Goal: Task Accomplishment & Management: Use online tool/utility

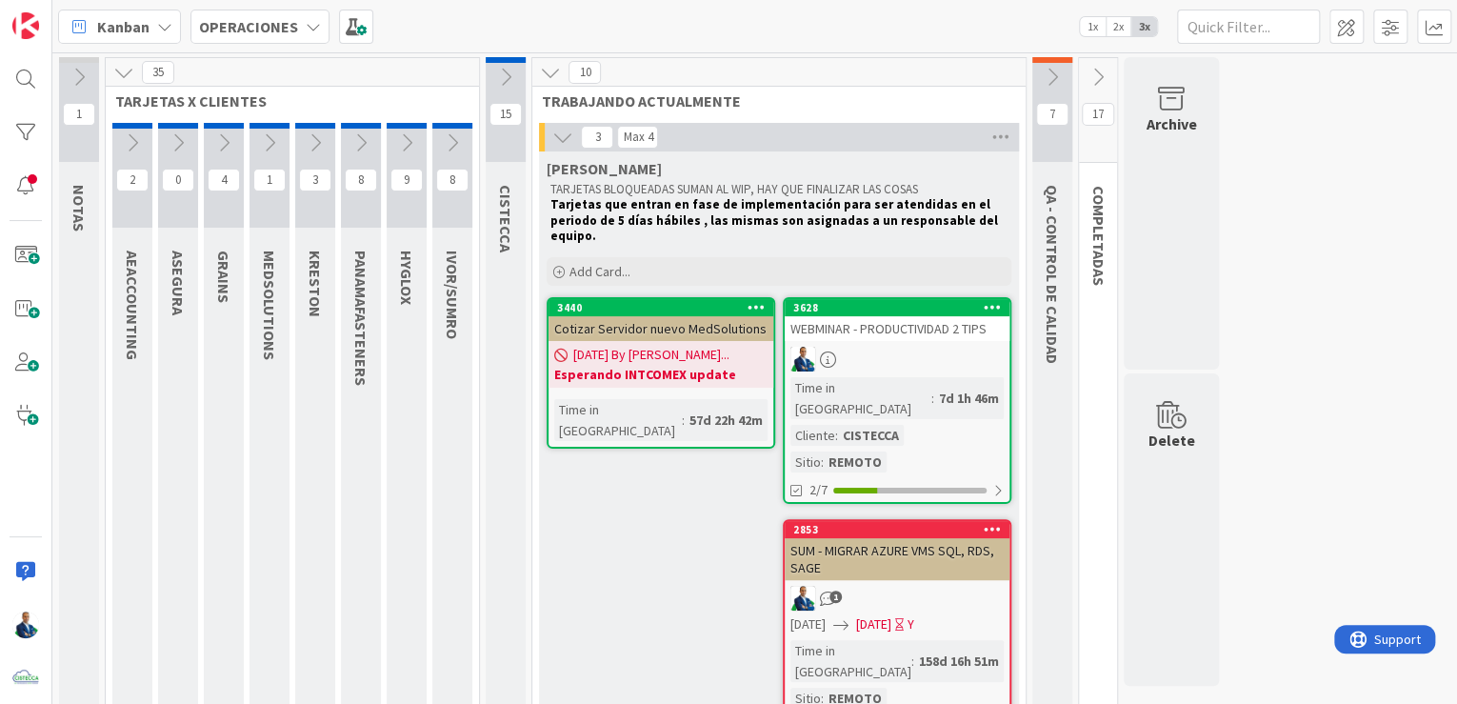
click at [865, 538] on div "SUM - MIGRAR AZURE VMS SQL, RDS, SAGE" at bounding box center [897, 559] width 225 height 42
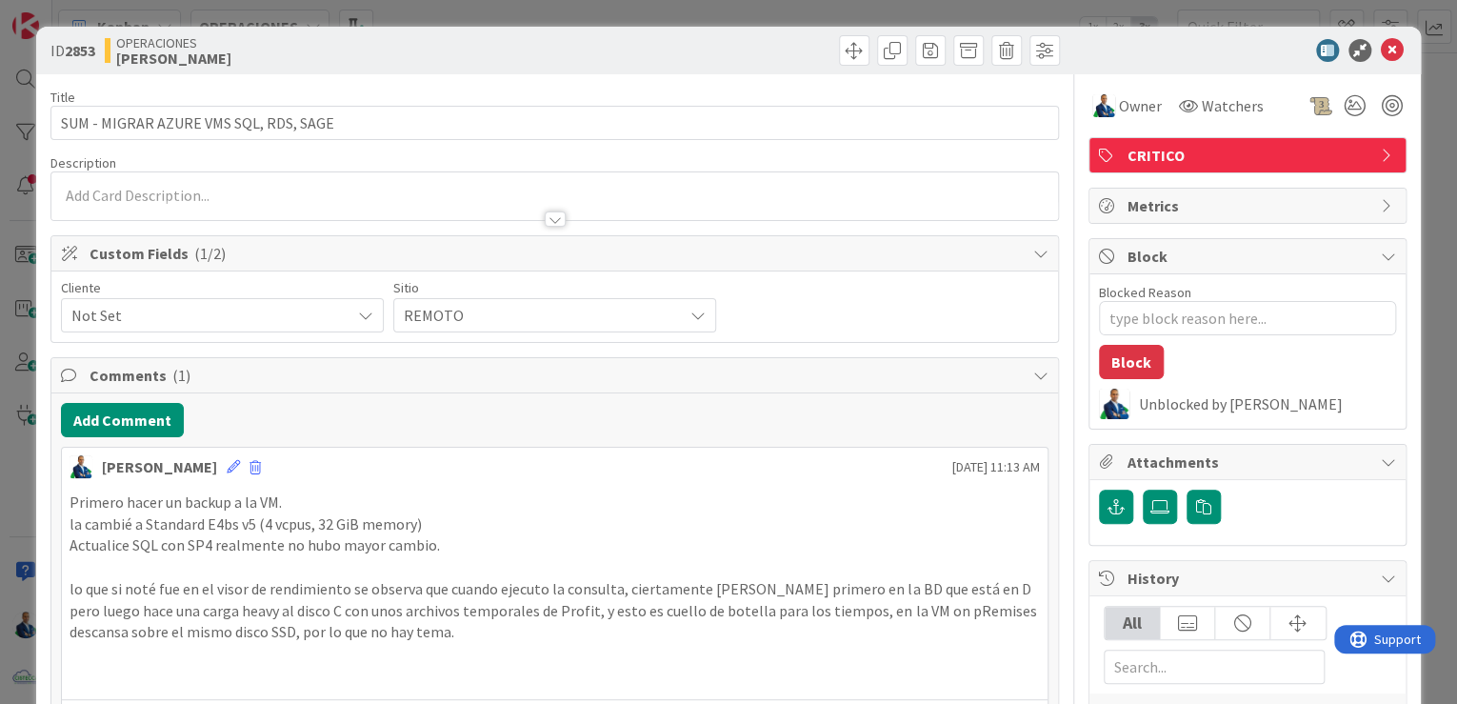
type textarea "x"
click at [161, 425] on button "Add Comment" at bounding box center [122, 420] width 123 height 34
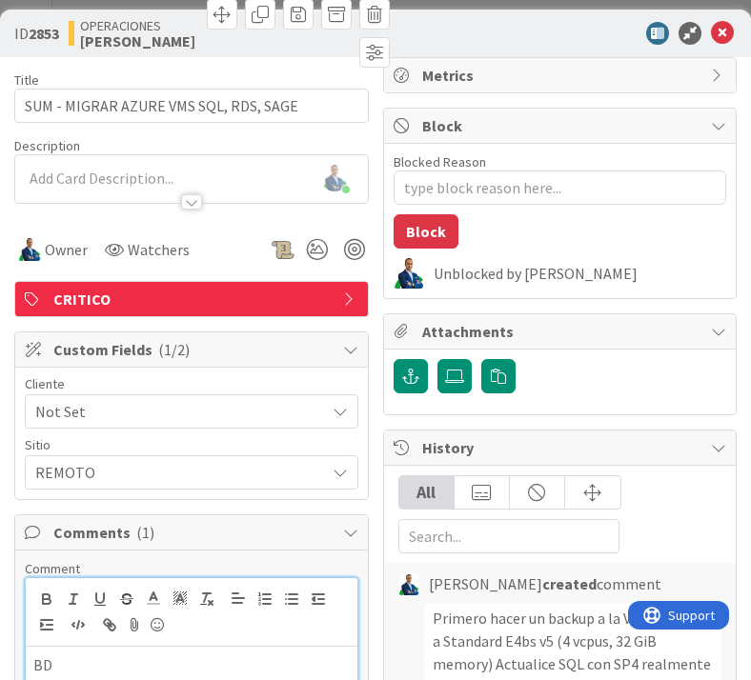
type textarea "x"
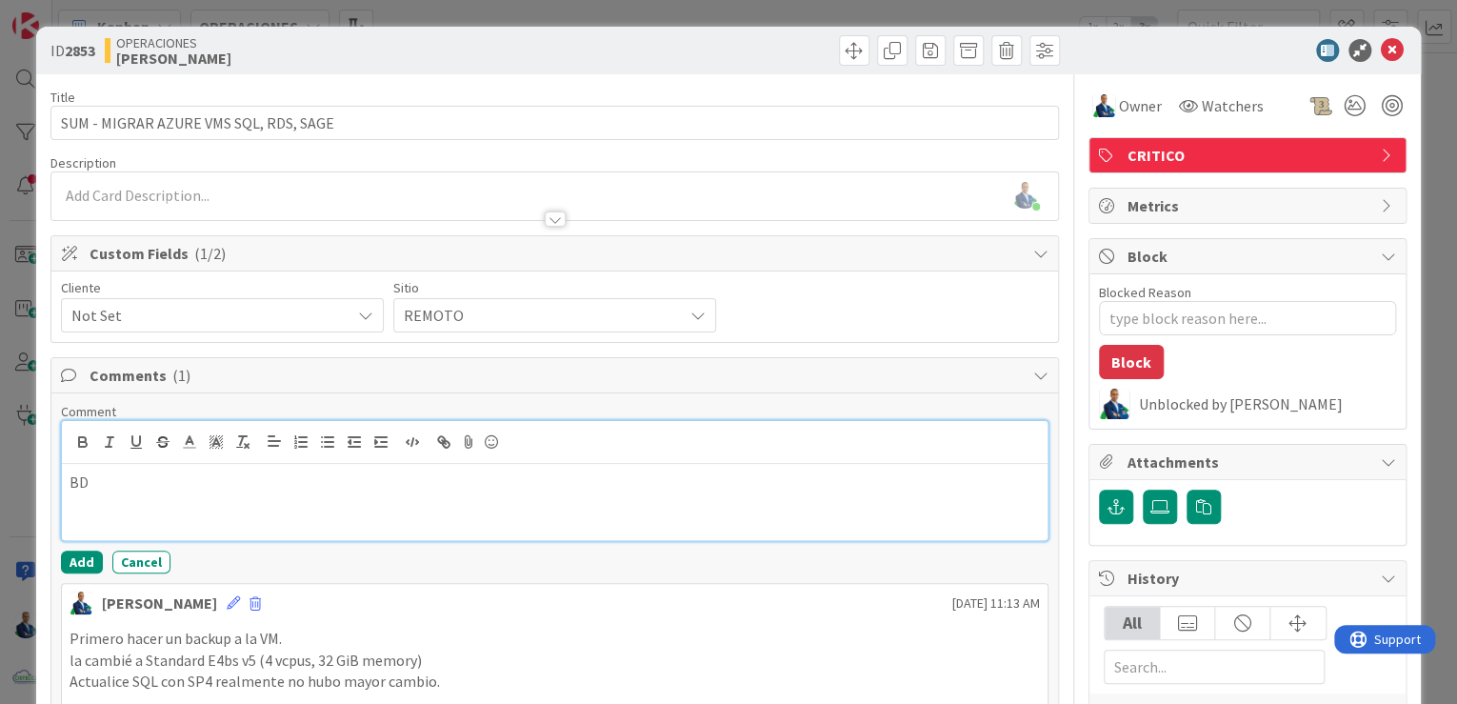
click at [135, 465] on div "BD" at bounding box center [555, 502] width 986 height 76
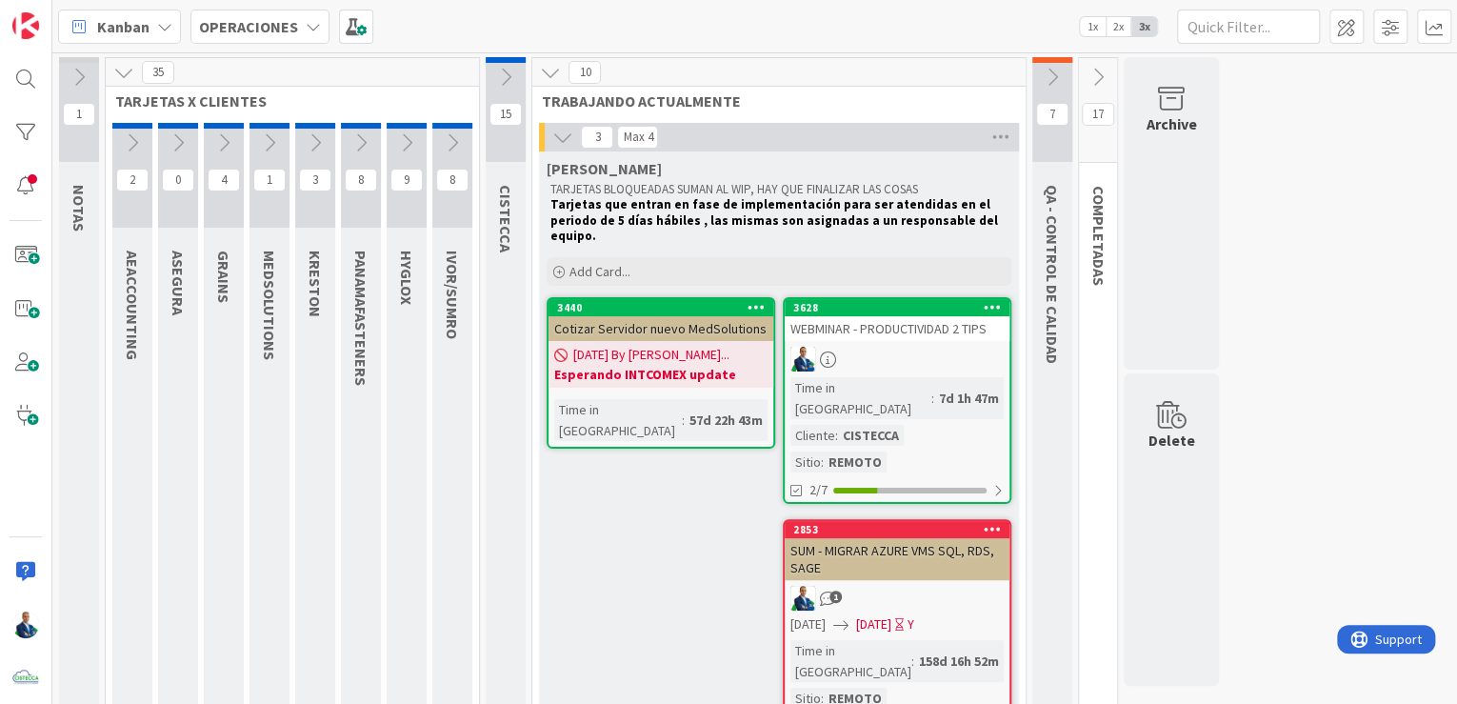
click at [295, 18] on div "OPERACIONES" at bounding box center [260, 27] width 139 height 34
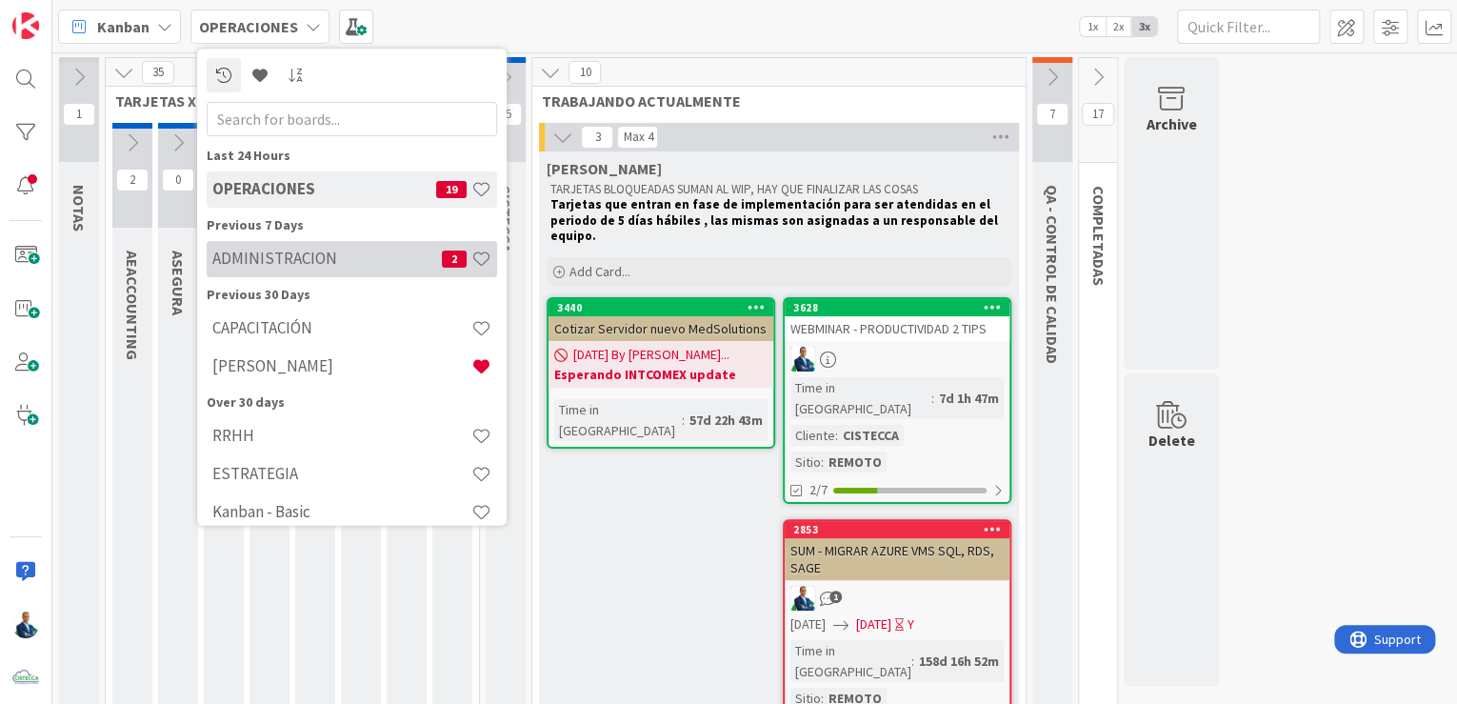
click at [290, 251] on h4 "ADMINISTRACION" at bounding box center [327, 259] width 230 height 19
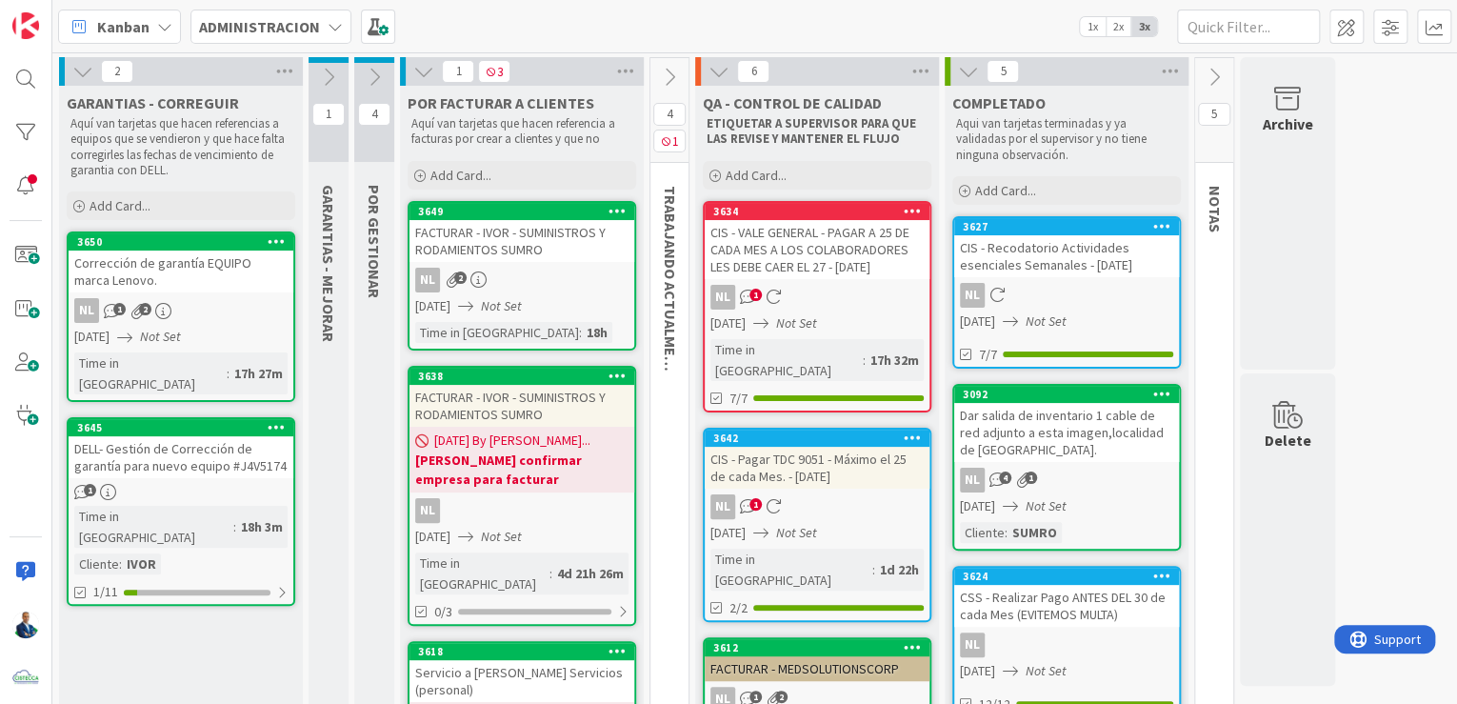
click at [315, 28] on div "ADMINISTRACION" at bounding box center [271, 27] width 161 height 34
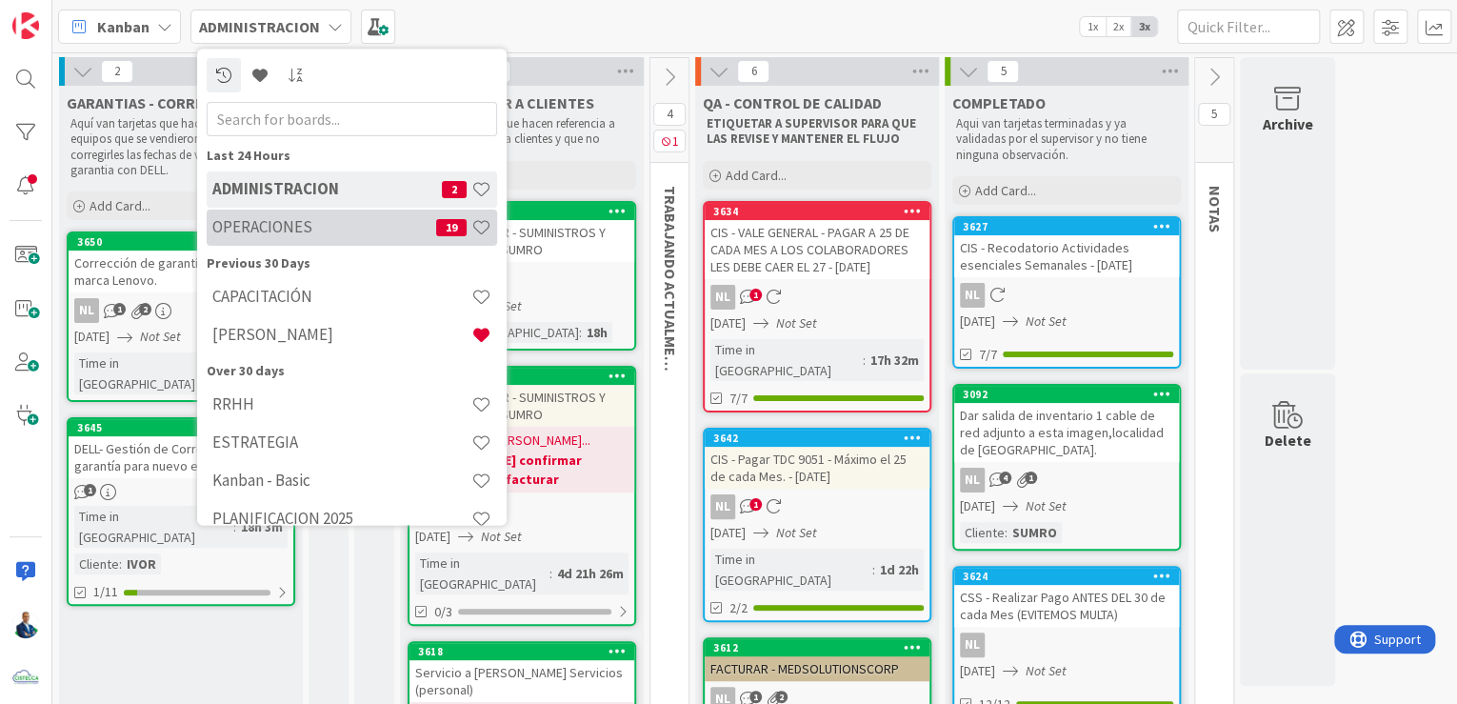
click at [324, 221] on h4 "OPERACIONES" at bounding box center [324, 227] width 224 height 19
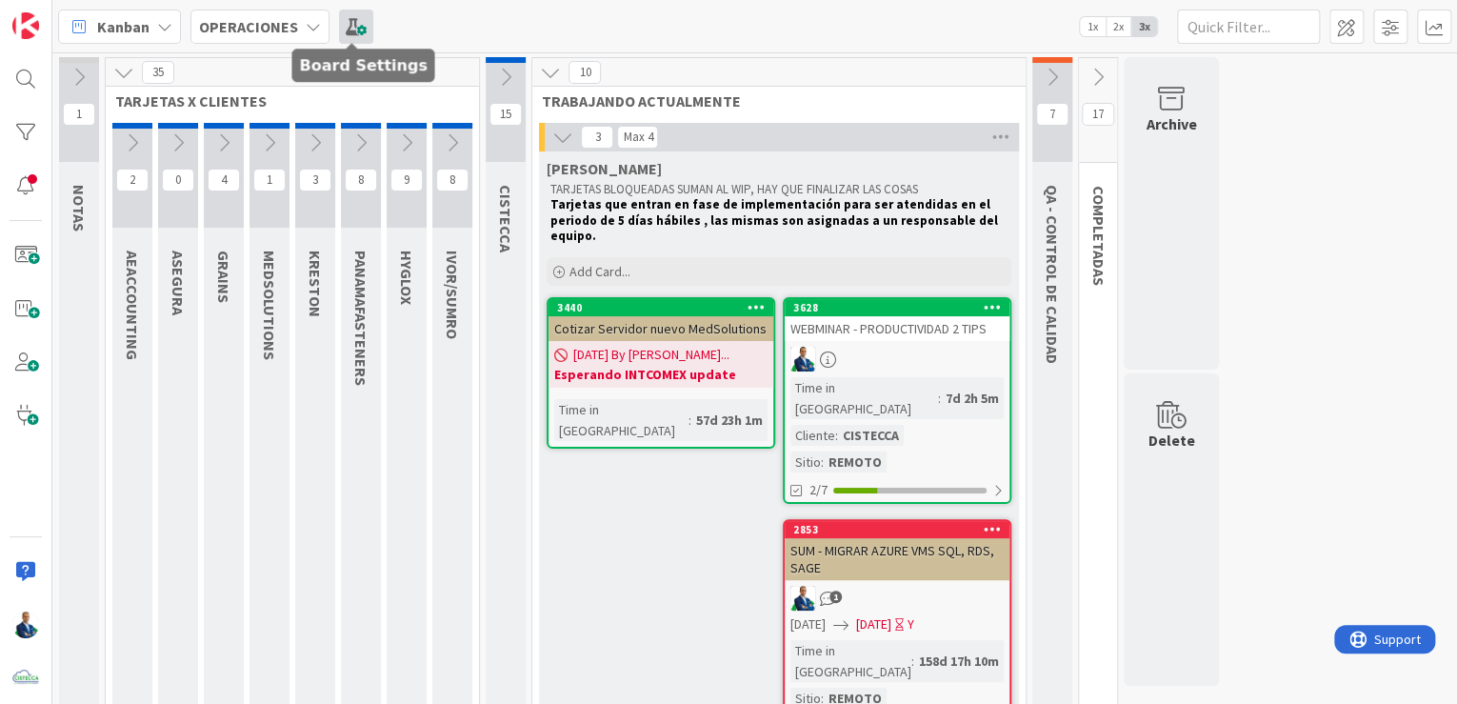
click at [352, 30] on span at bounding box center [356, 27] width 34 height 34
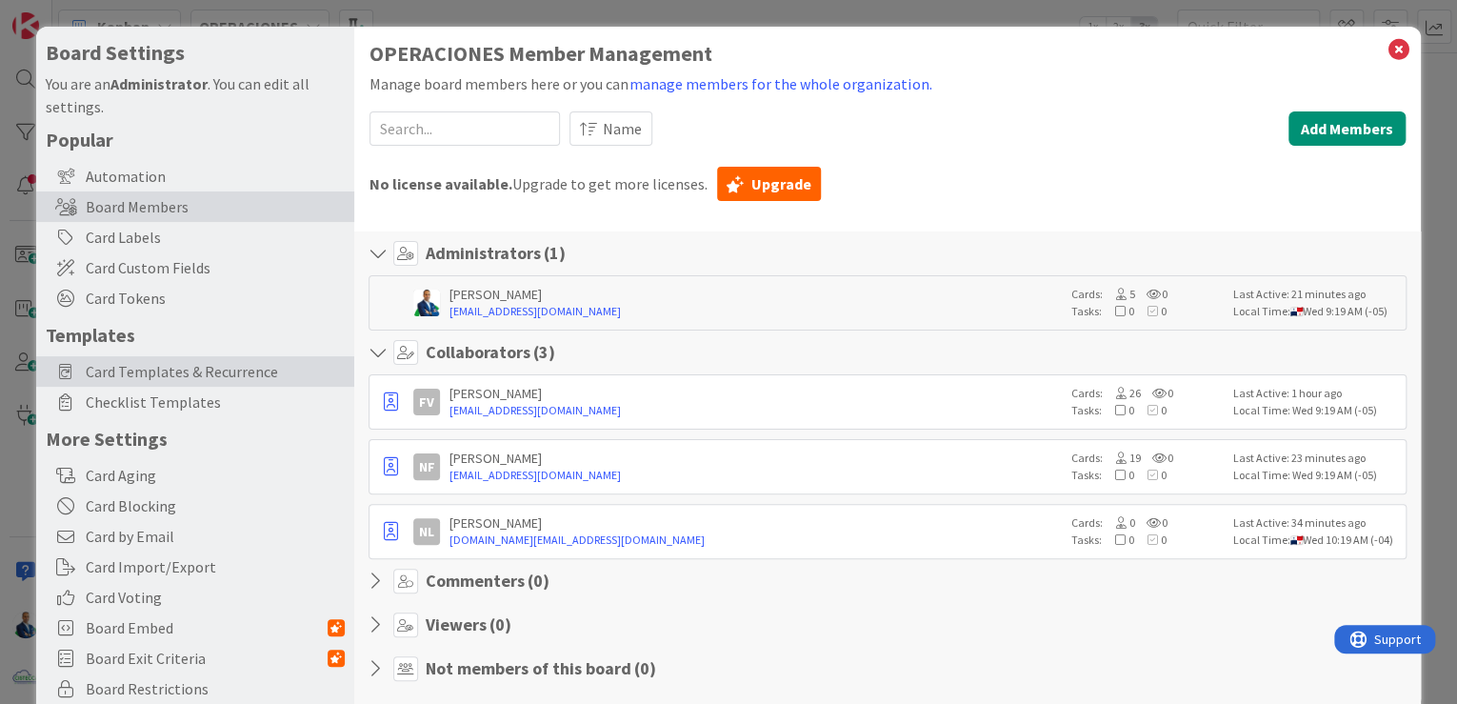
click at [195, 367] on span "Card Templates & Recurrence" at bounding box center [215, 371] width 259 height 23
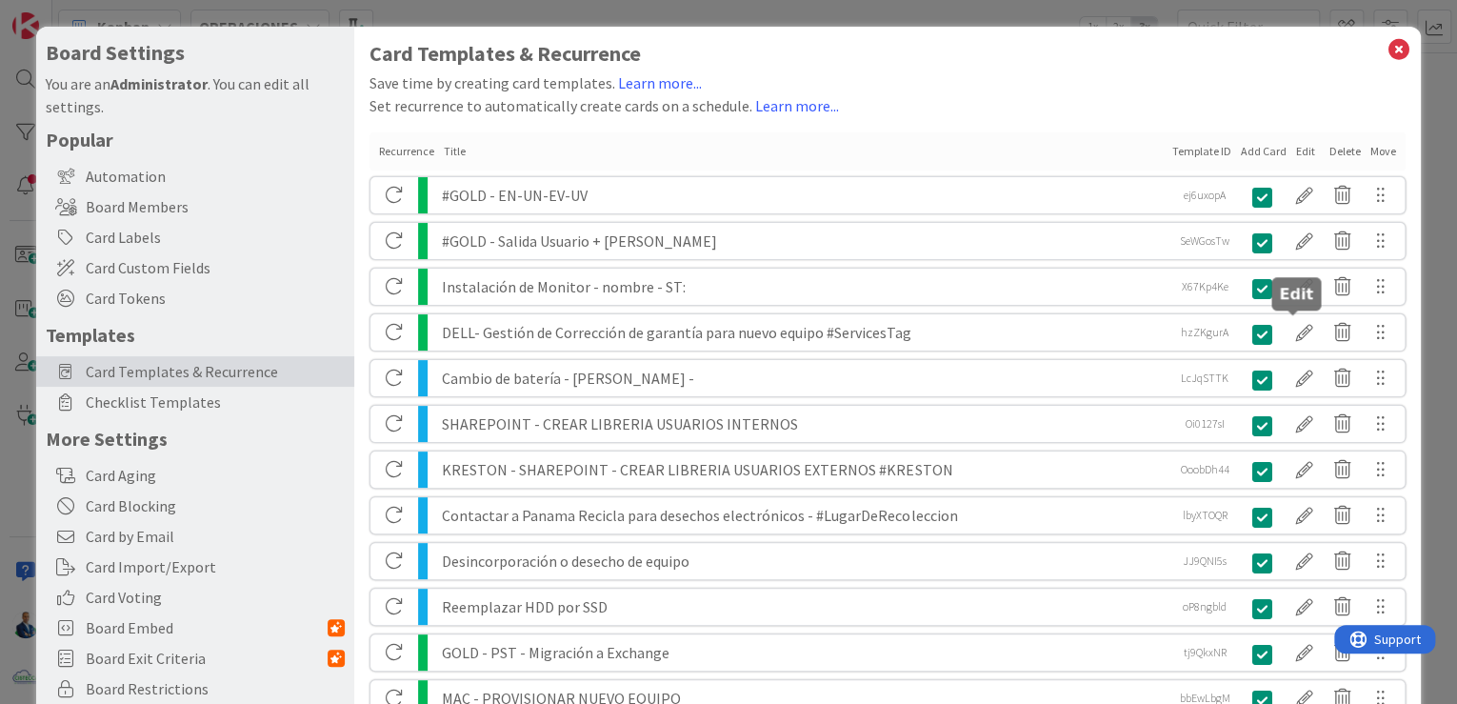
click at [1290, 331] on div at bounding box center [1305, 332] width 38 height 32
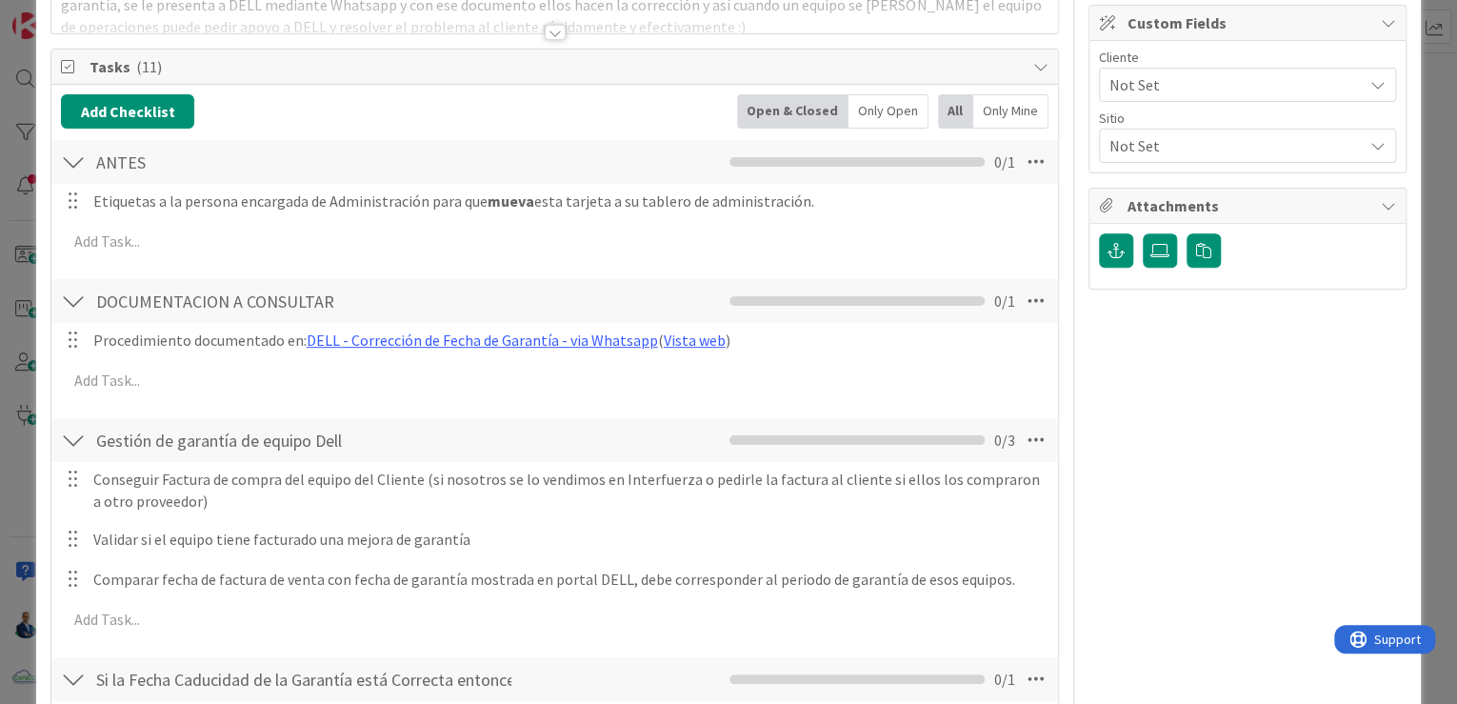
scroll to position [152, 0]
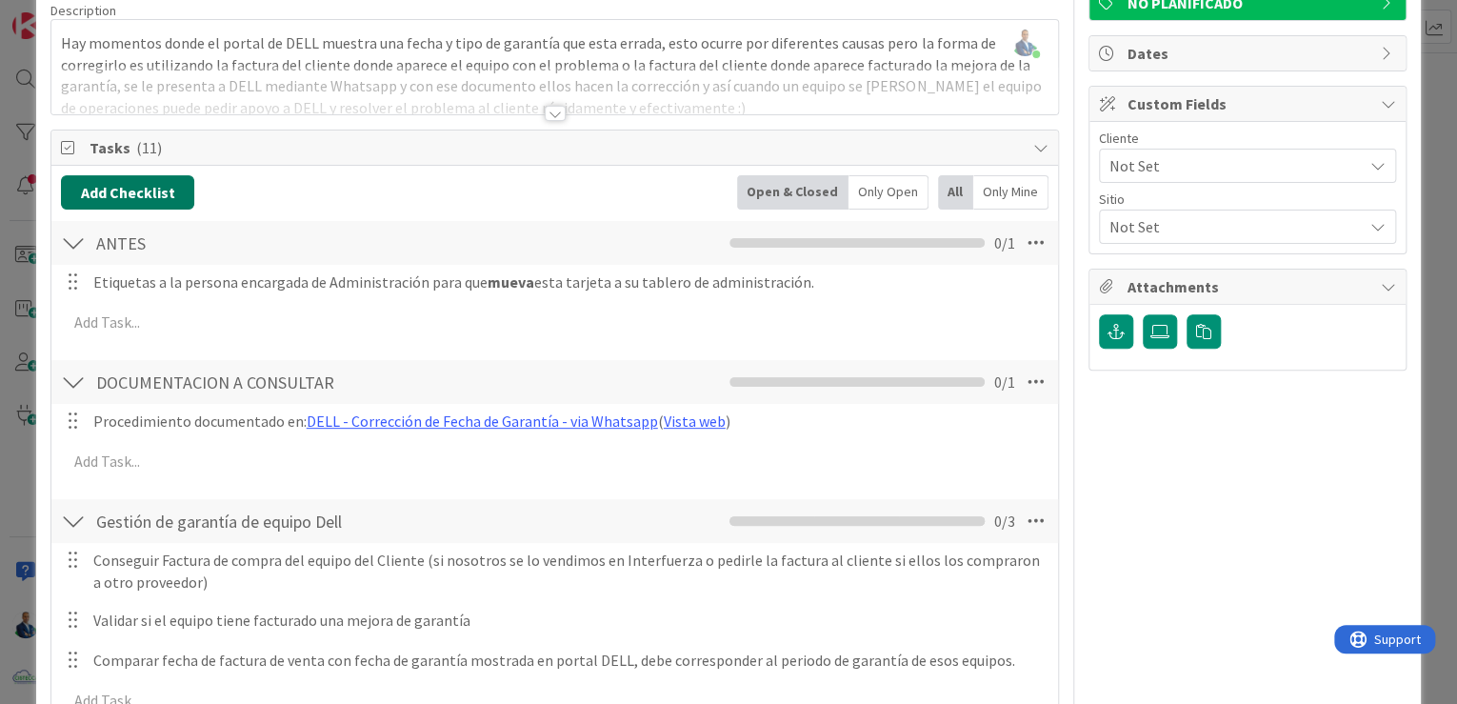
click at [160, 183] on button "Add Checklist" at bounding box center [127, 192] width 133 height 34
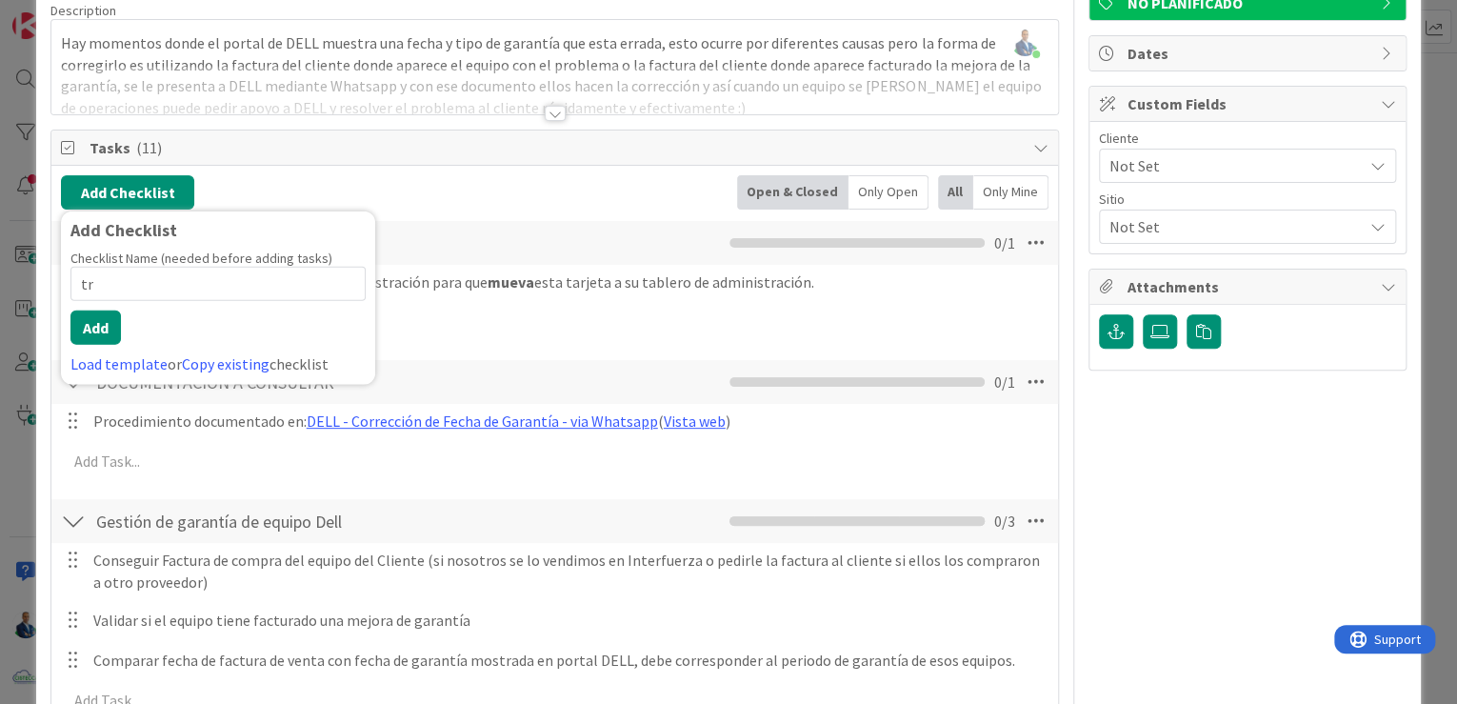
type input "t"
type input "Gestion de Transferencia de Propiedad"
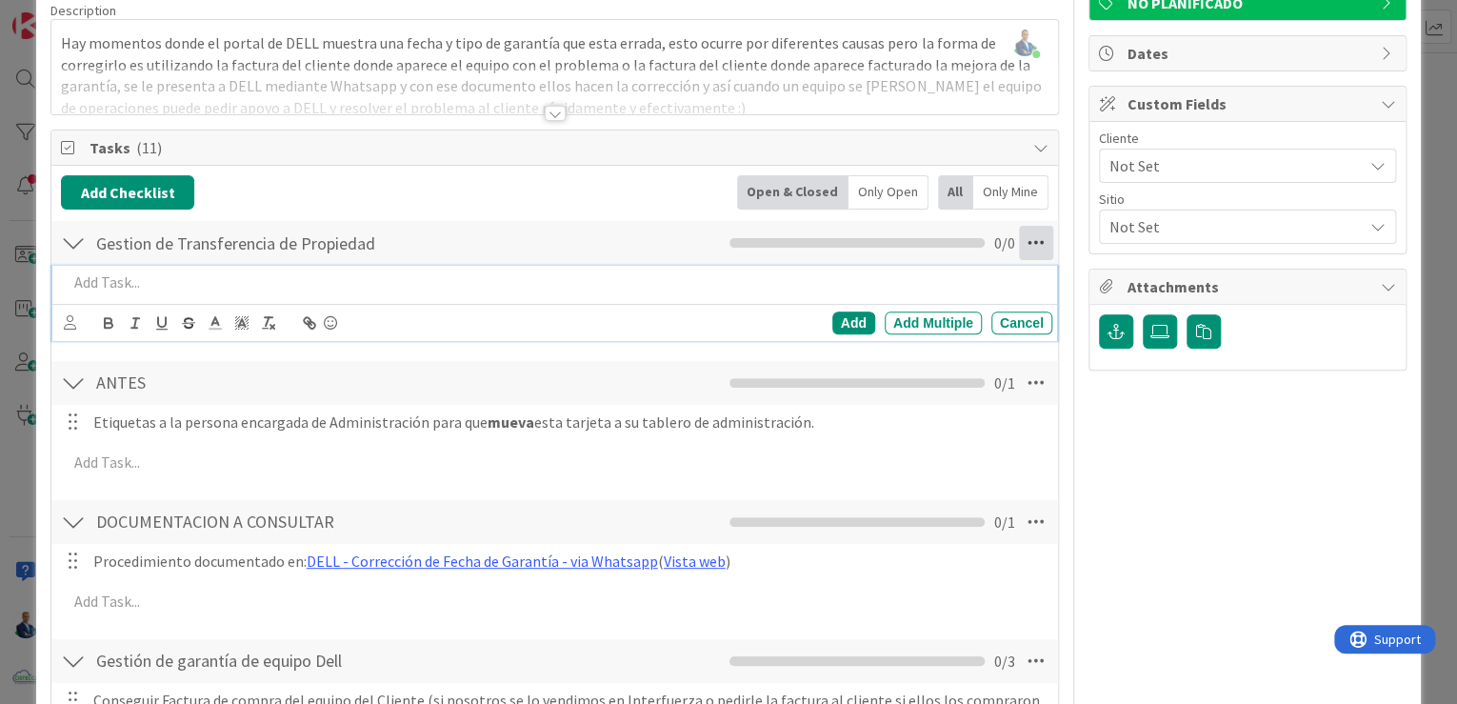
click at [1019, 238] on icon at bounding box center [1036, 243] width 34 height 34
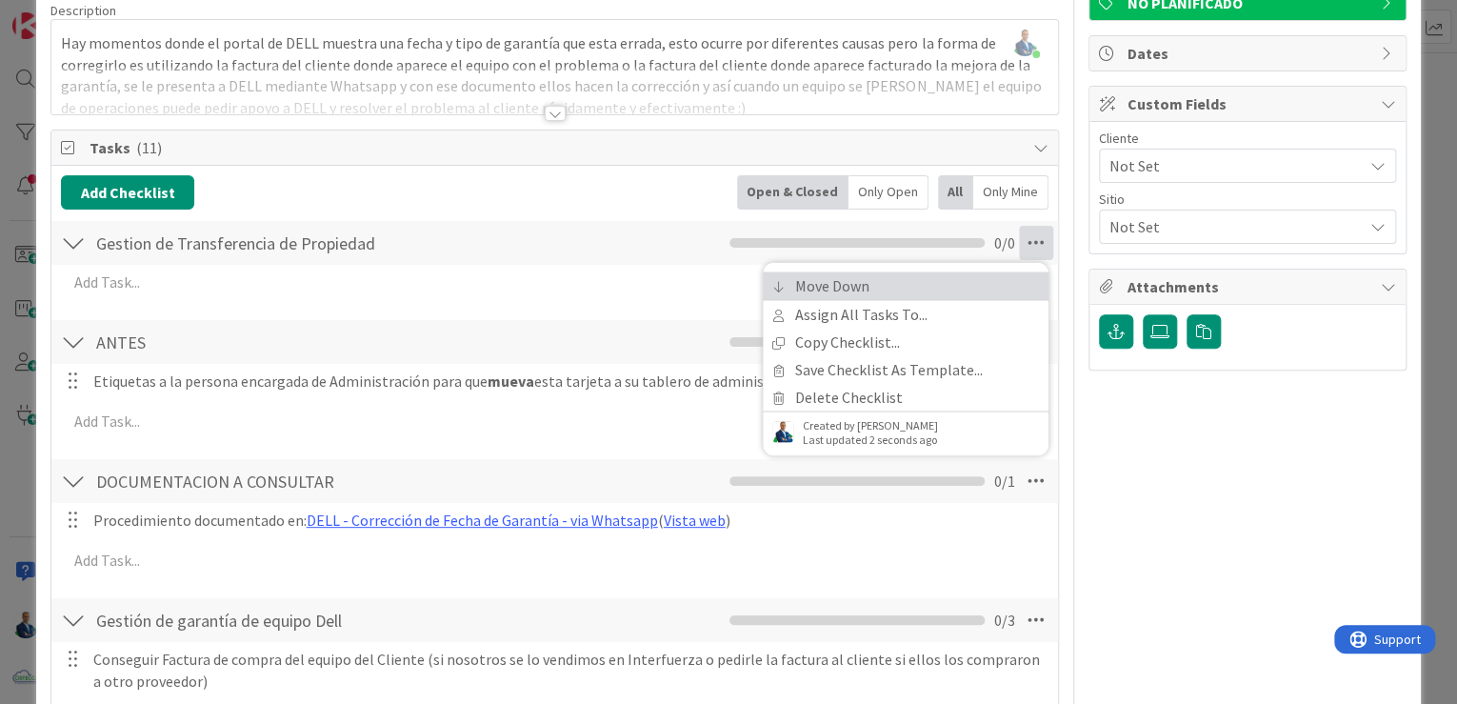
click at [839, 293] on link "Move Down" at bounding box center [906, 285] width 286 height 28
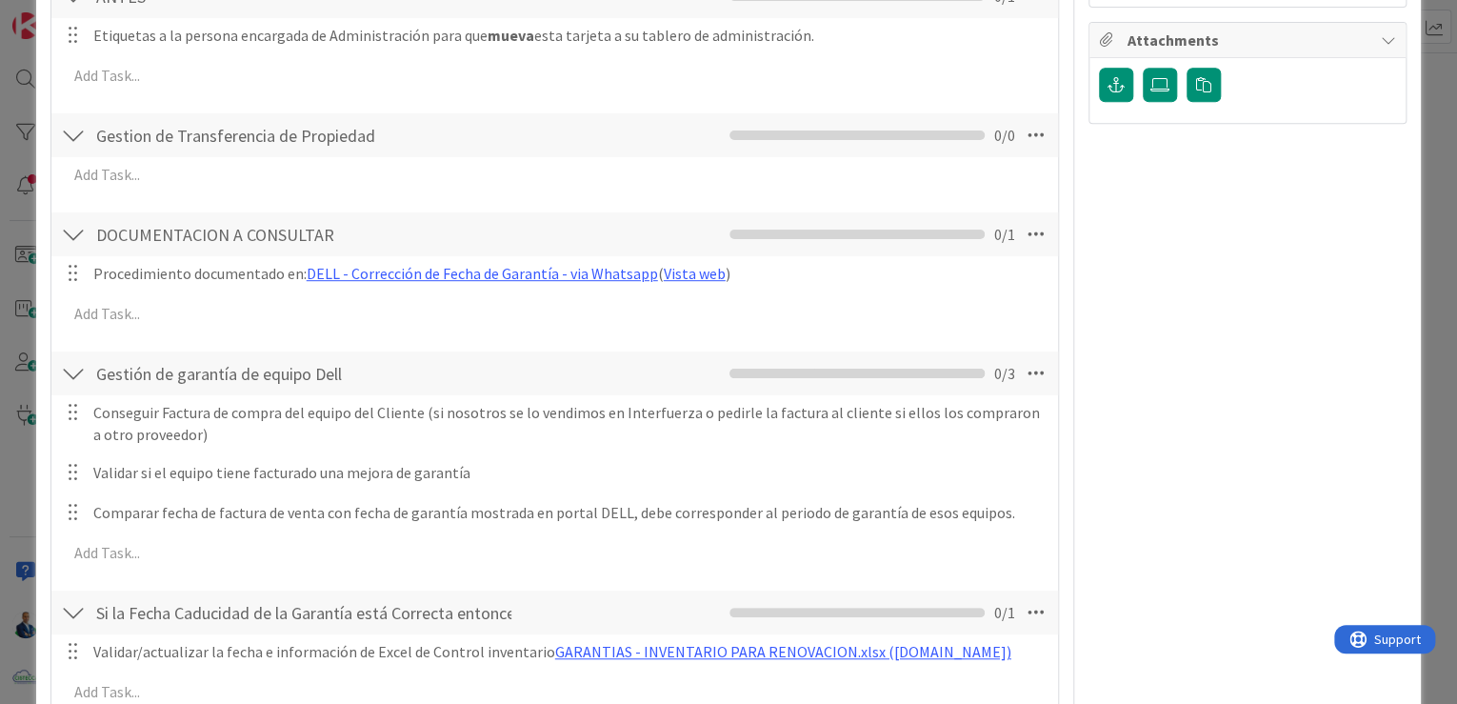
scroll to position [356, 0]
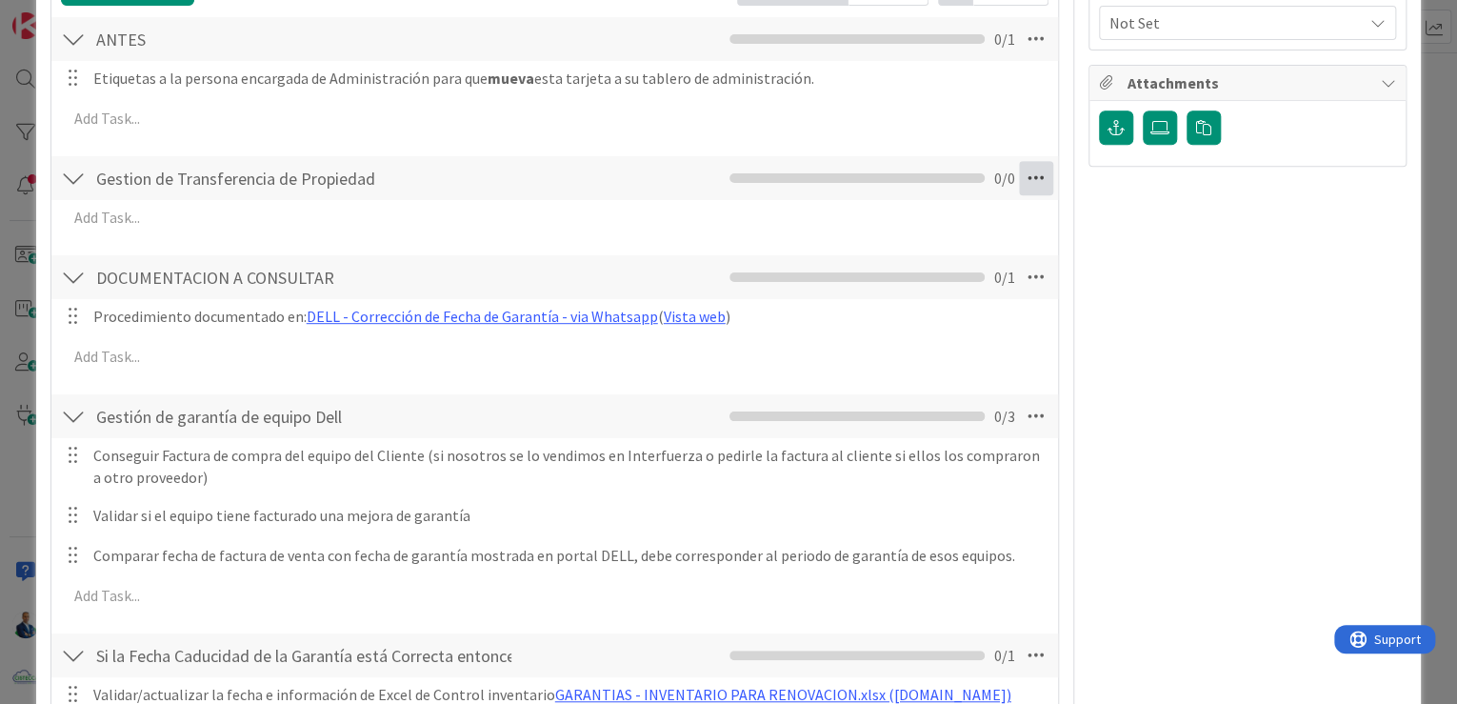
click at [1019, 176] on icon at bounding box center [1036, 178] width 34 height 34
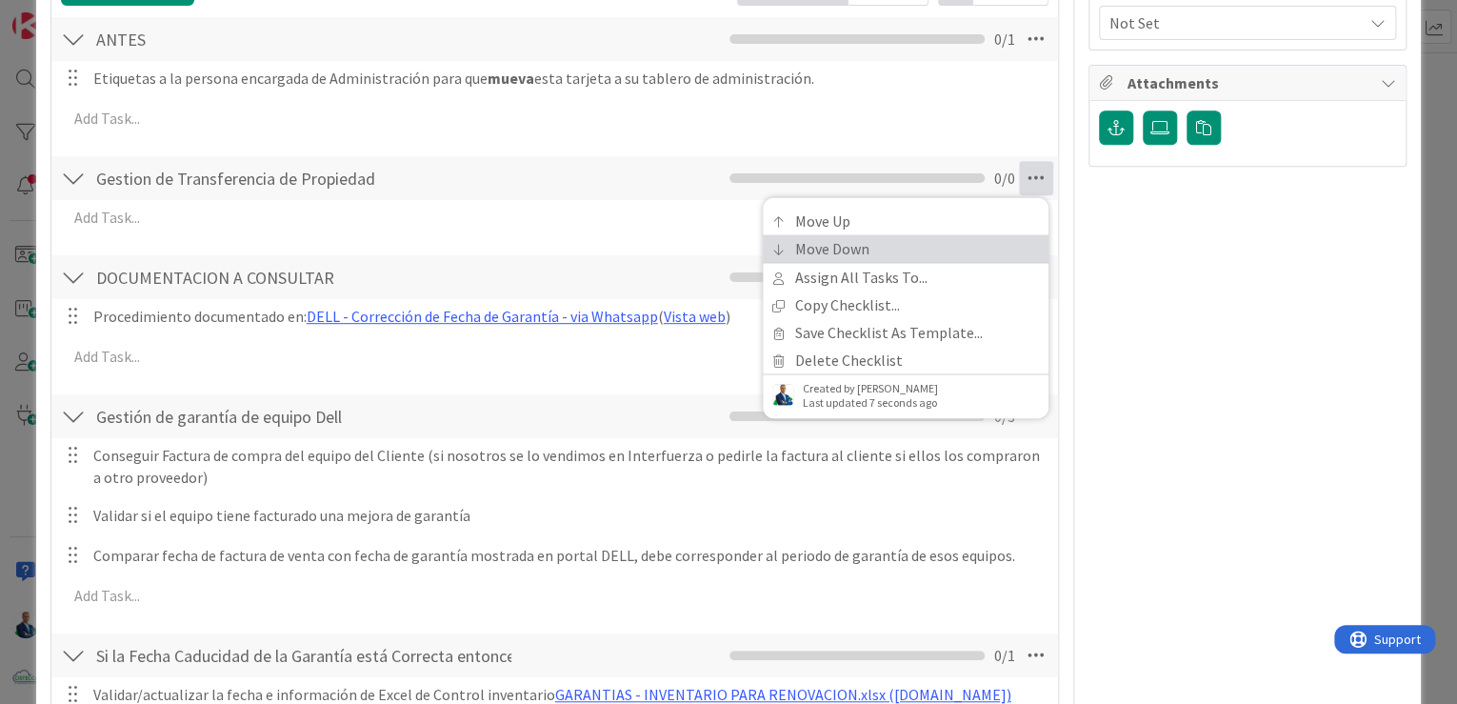
click at [853, 243] on link "Move Down" at bounding box center [906, 248] width 286 height 28
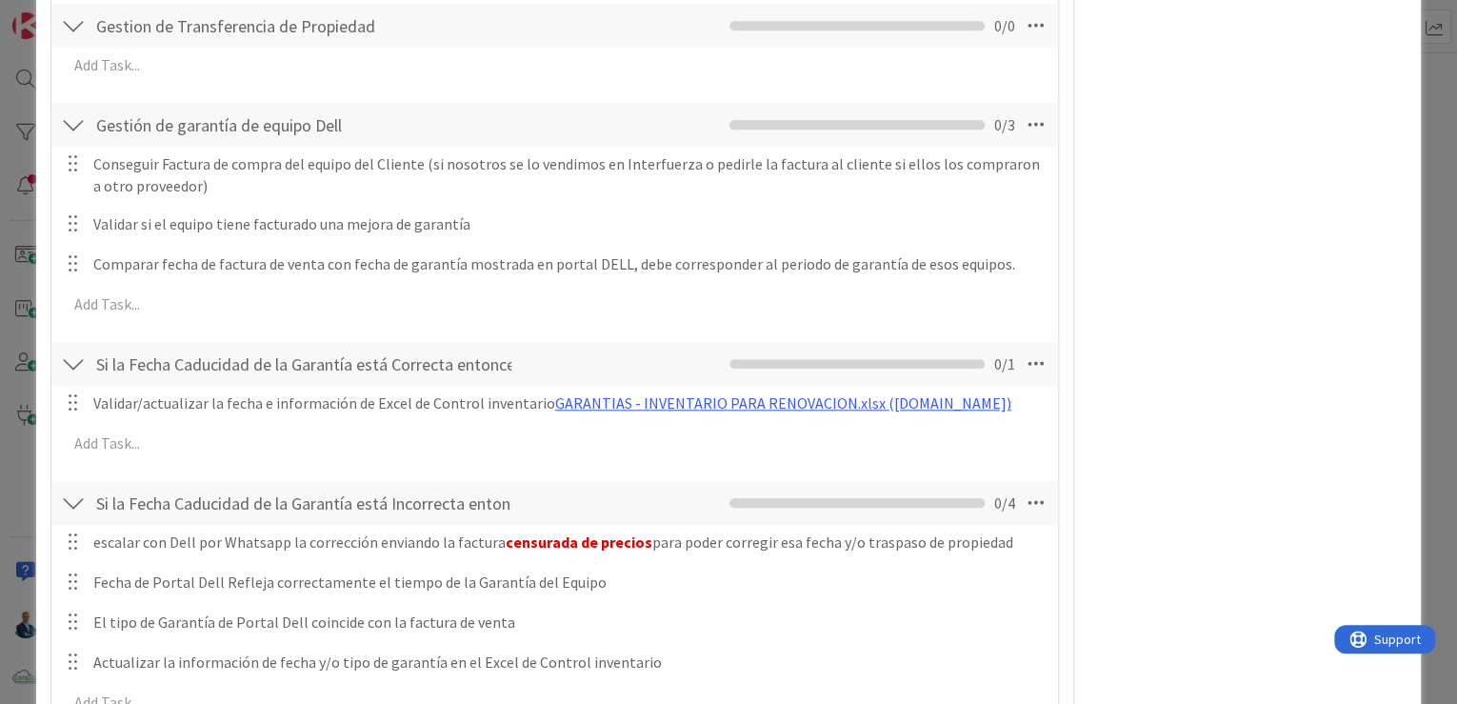
scroll to position [419, 0]
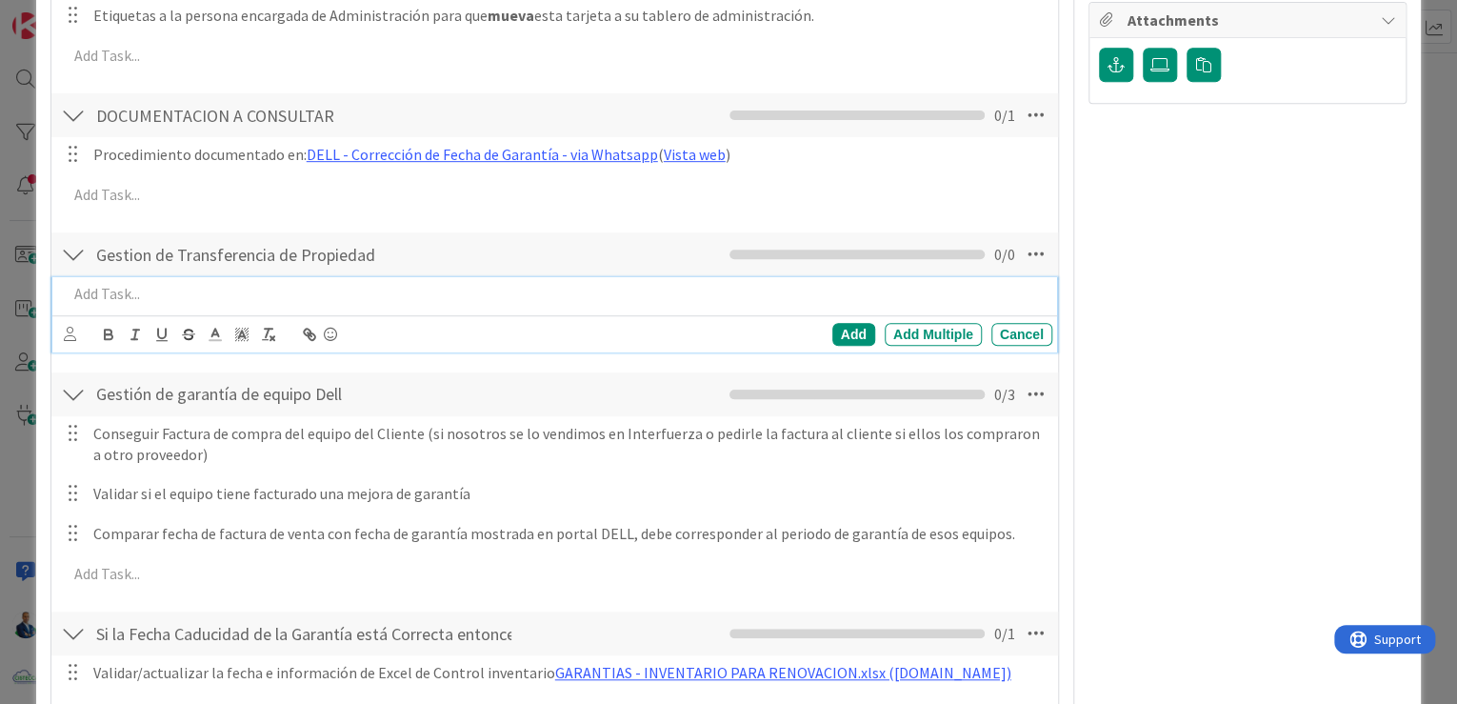
click at [297, 283] on p at bounding box center [556, 294] width 977 height 22
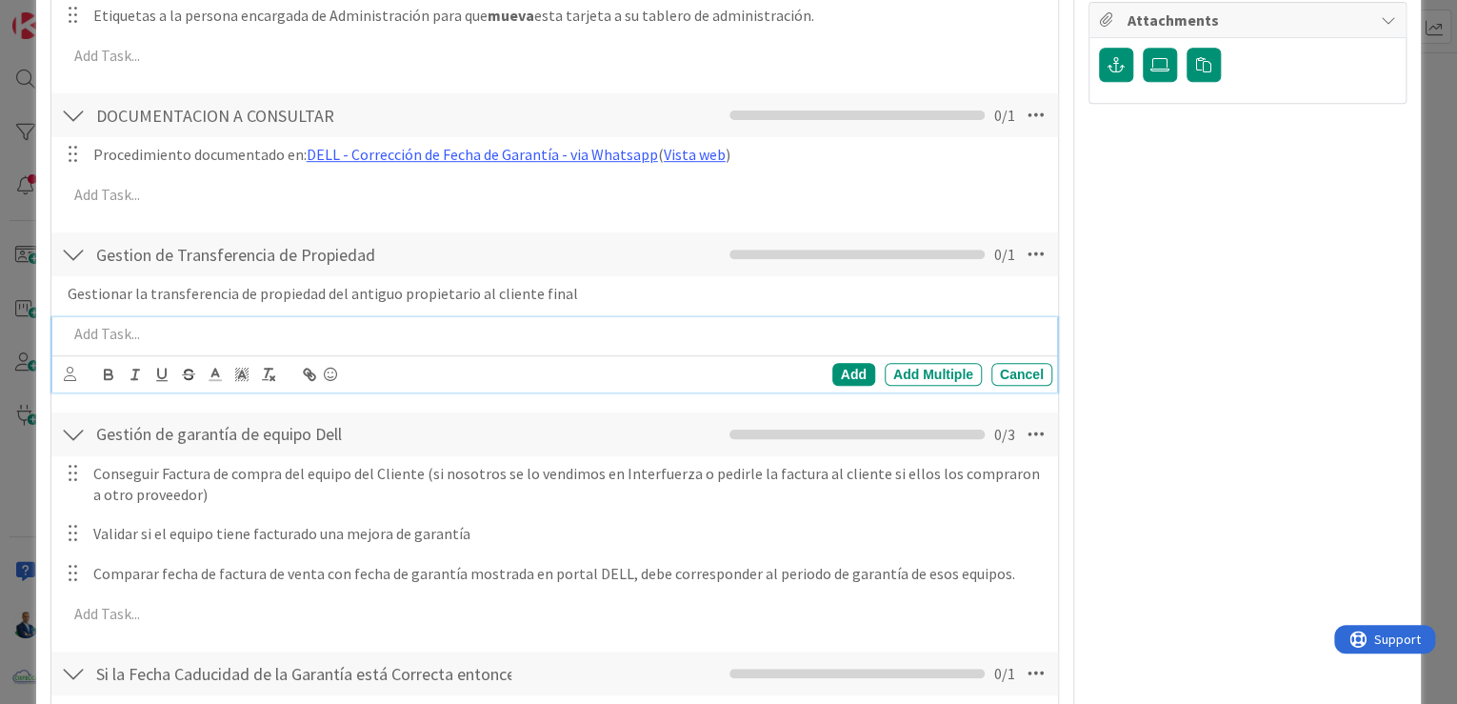
scroll to position [460, 0]
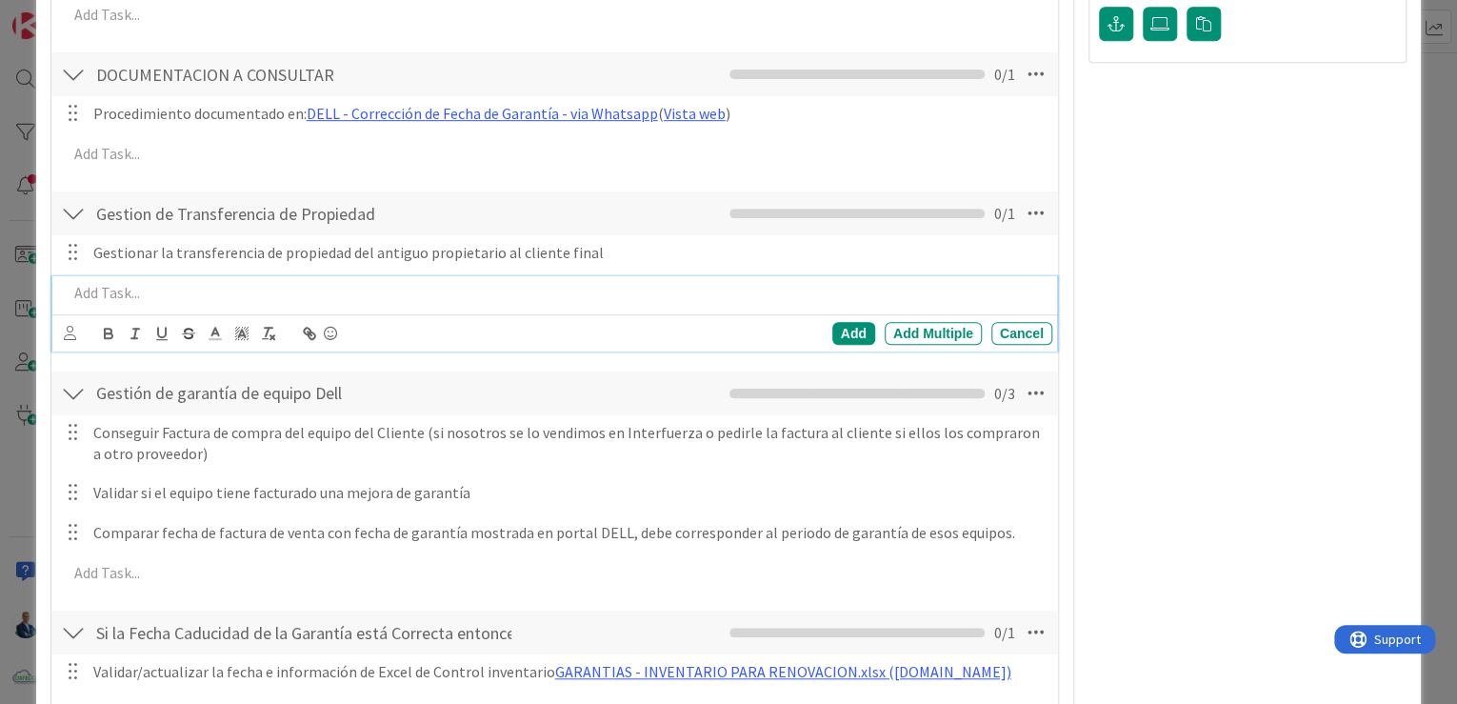
click at [1428, 213] on div "This is a Card Template NOTAS Position Top Bottom Return to Board Settings Titl…" at bounding box center [728, 352] width 1457 height 704
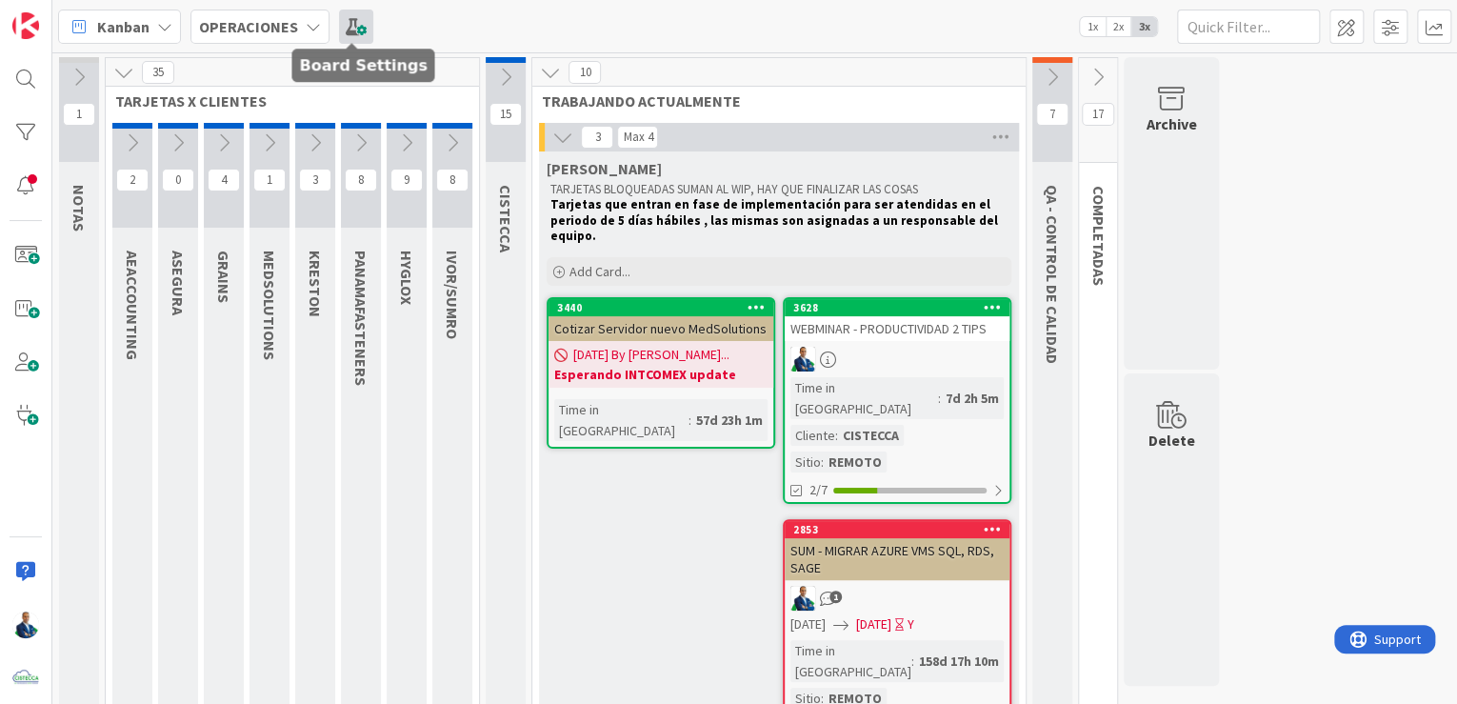
click at [353, 27] on span at bounding box center [356, 27] width 34 height 34
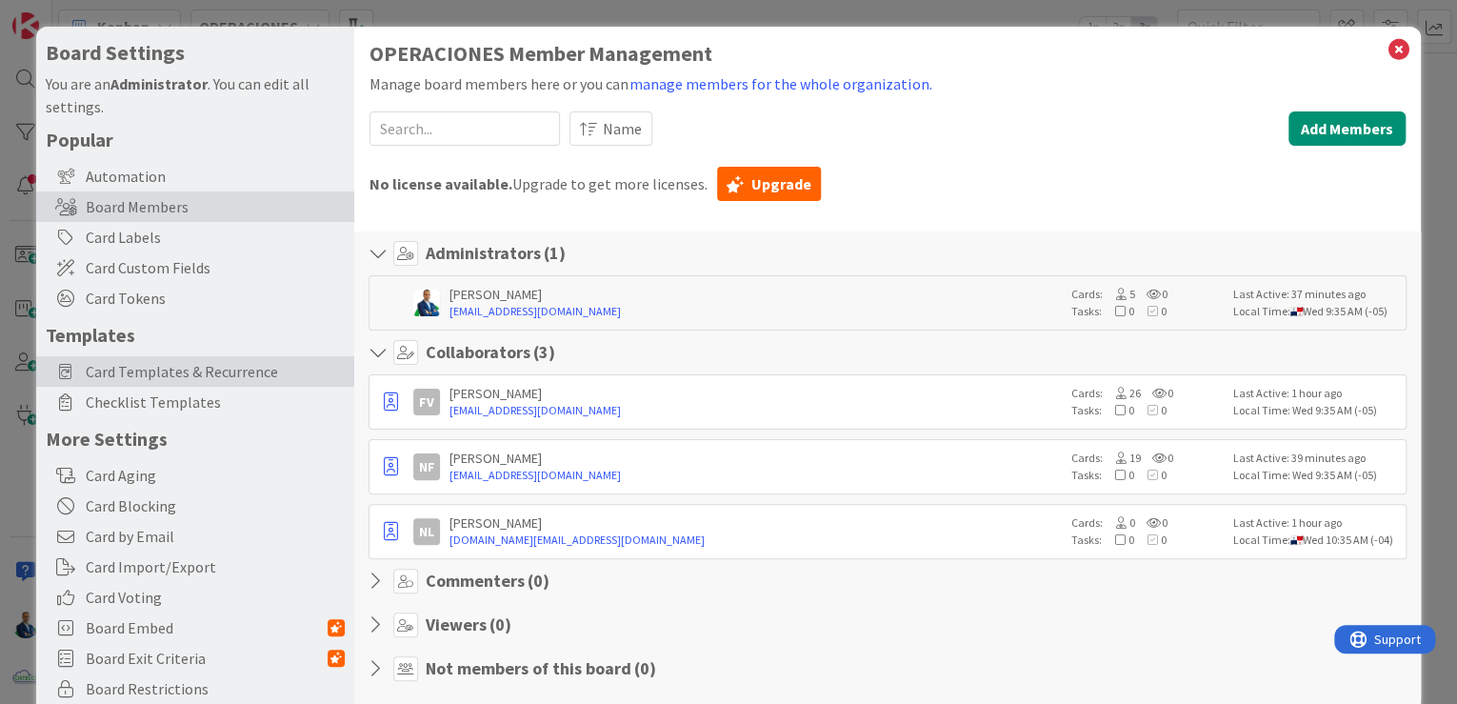
click at [67, 381] on div "Card Templates & Recurrence" at bounding box center [195, 371] width 318 height 30
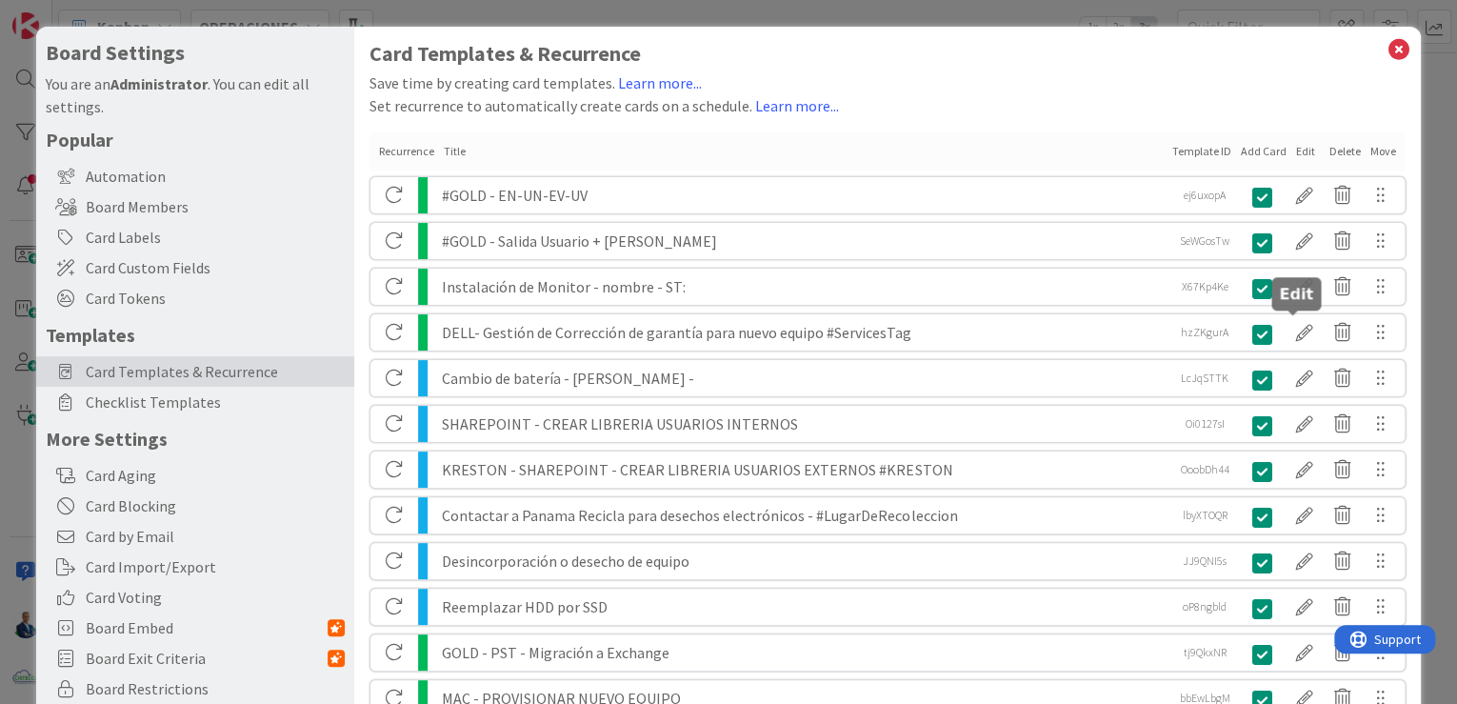
click at [1289, 334] on div at bounding box center [1305, 332] width 38 height 32
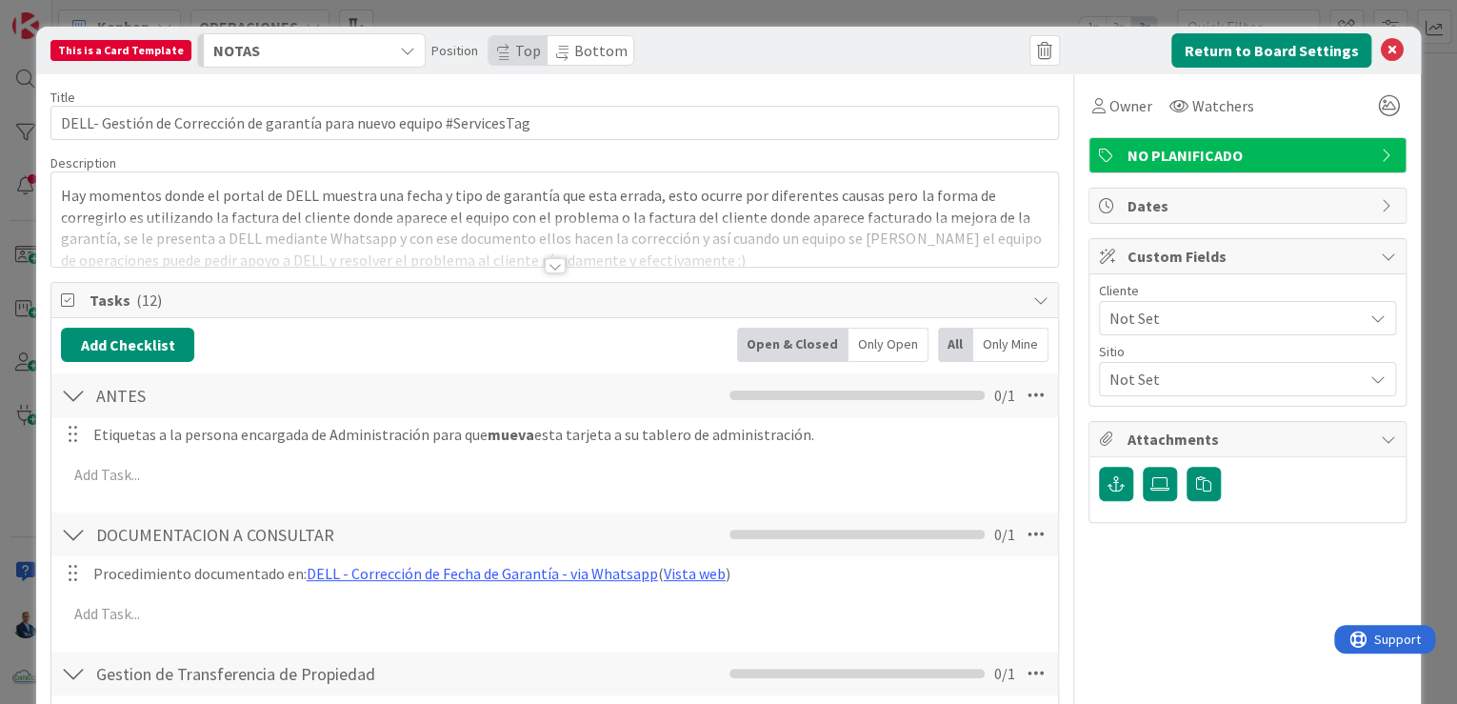
scroll to position [229, 0]
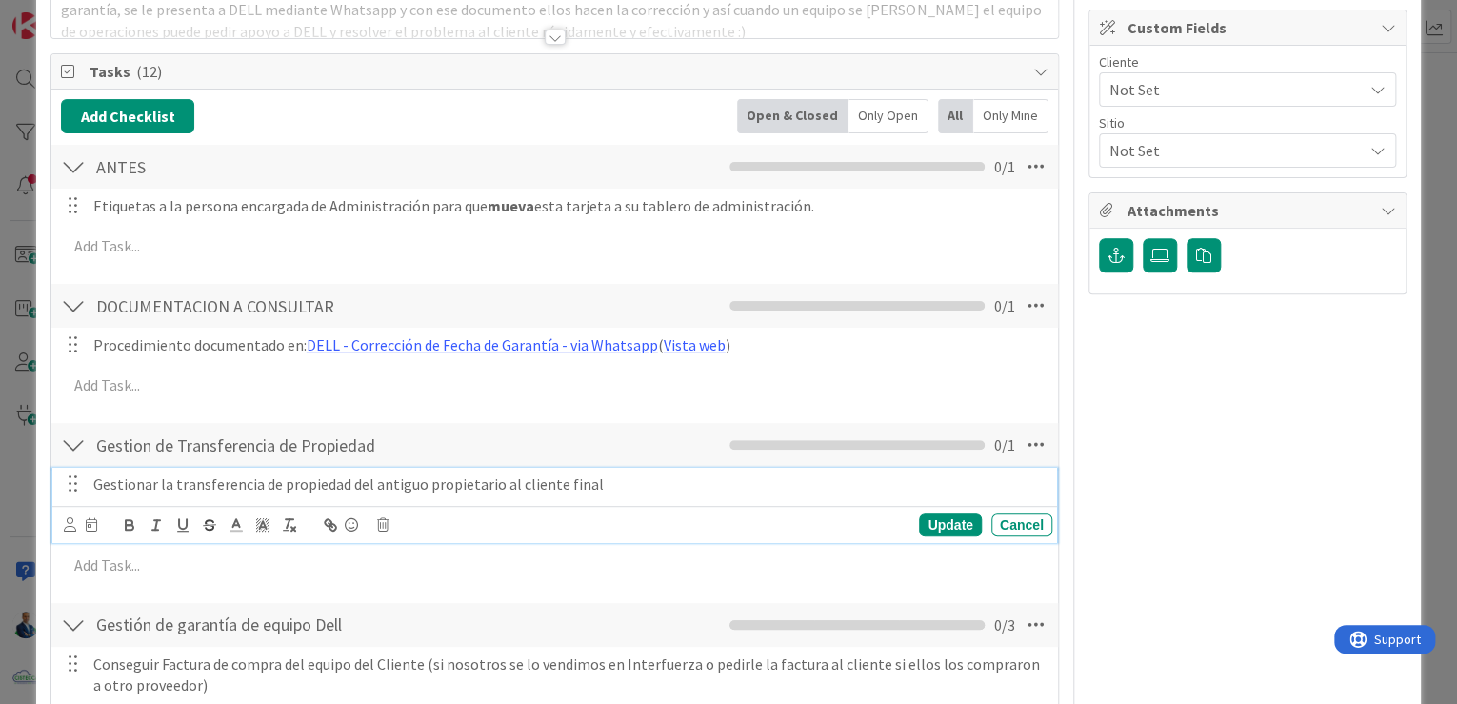
click at [652, 476] on p "Gestionar la transferencia de propiedad del antiguo propietario al cliente final" at bounding box center [569, 484] width 952 height 22
drag, startPoint x: 707, startPoint y: 486, endPoint x: 894, endPoint y: 481, distance: 187.7
click at [894, 481] on p "Gestionar la transferencia de propiedad del antiguo propietario al cliente fina…" at bounding box center [569, 484] width 952 height 22
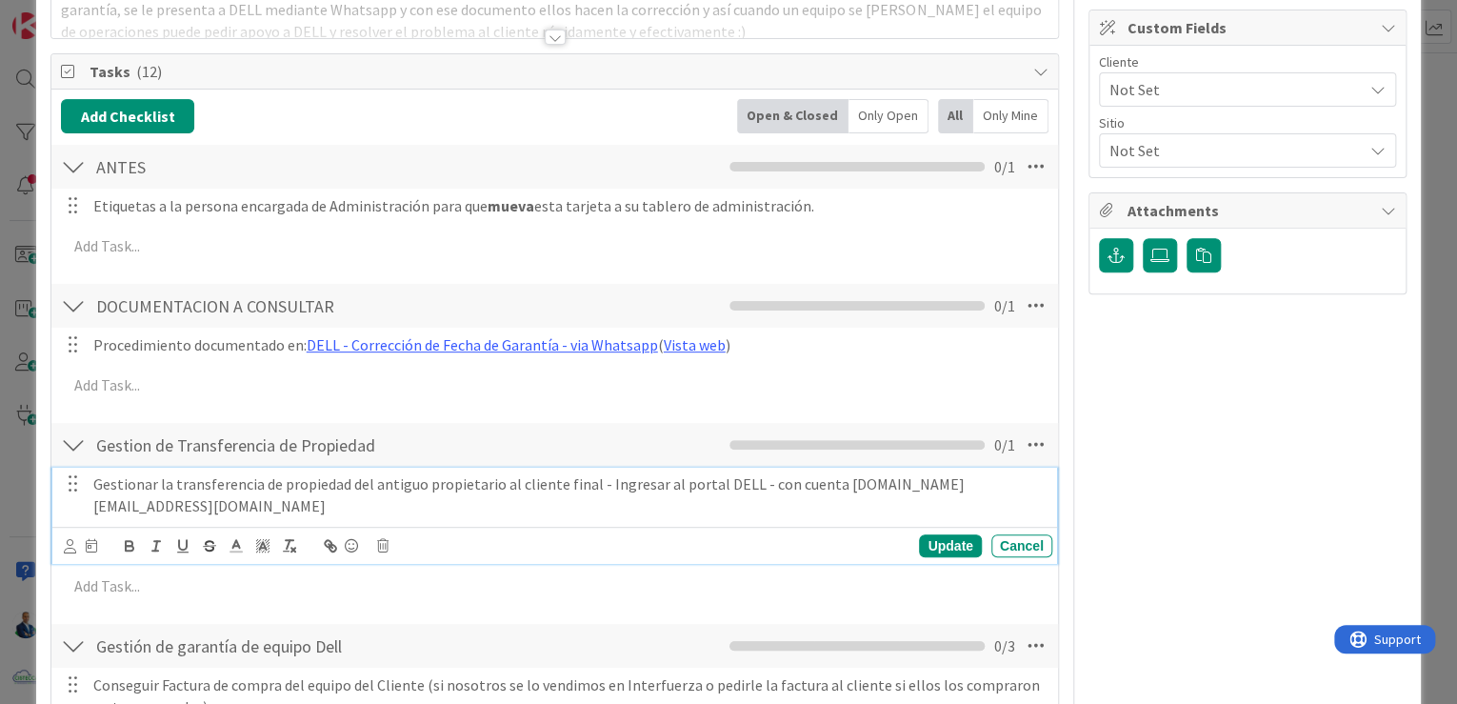
click at [723, 488] on p "Gestionar la transferencia de propiedad del antiguo propietario al cliente fina…" at bounding box center [569, 494] width 952 height 43
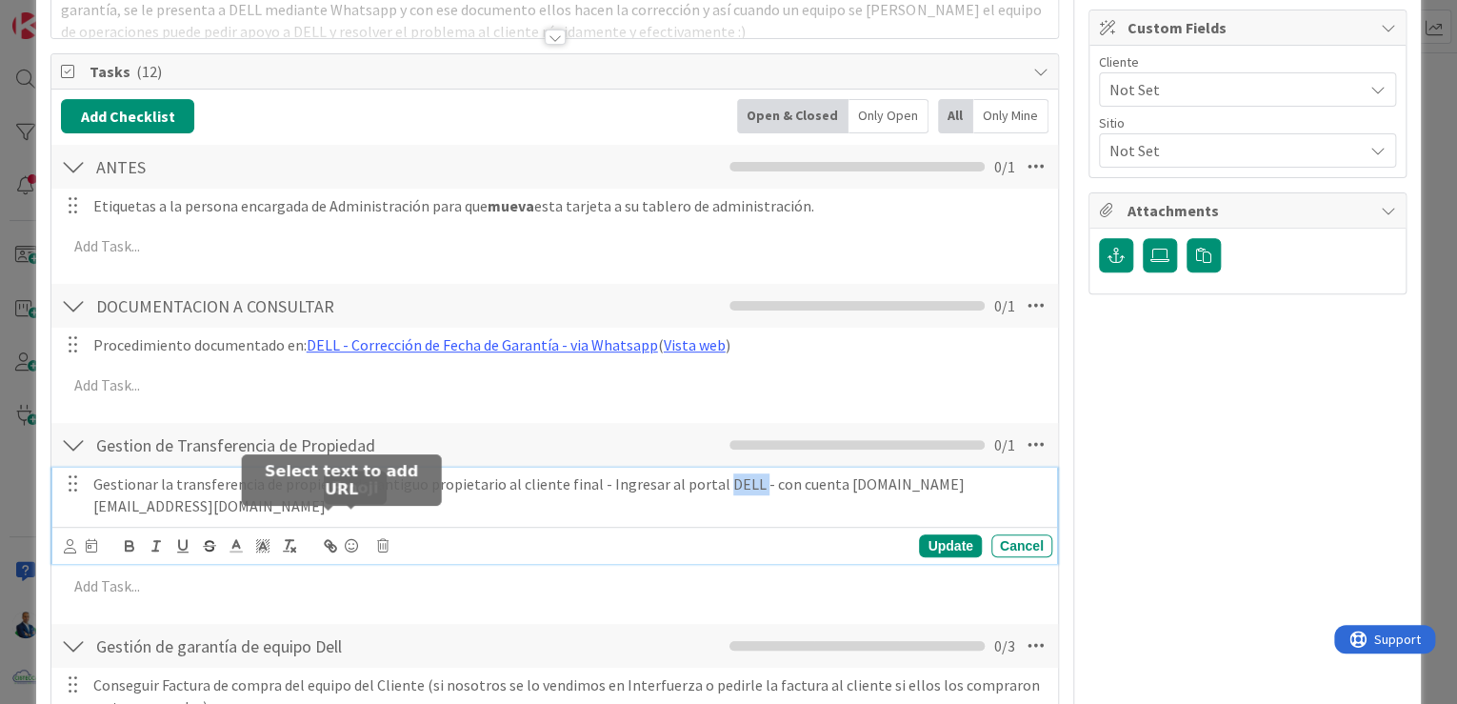
click at [331, 537] on icon "button" at bounding box center [330, 545] width 17 height 17
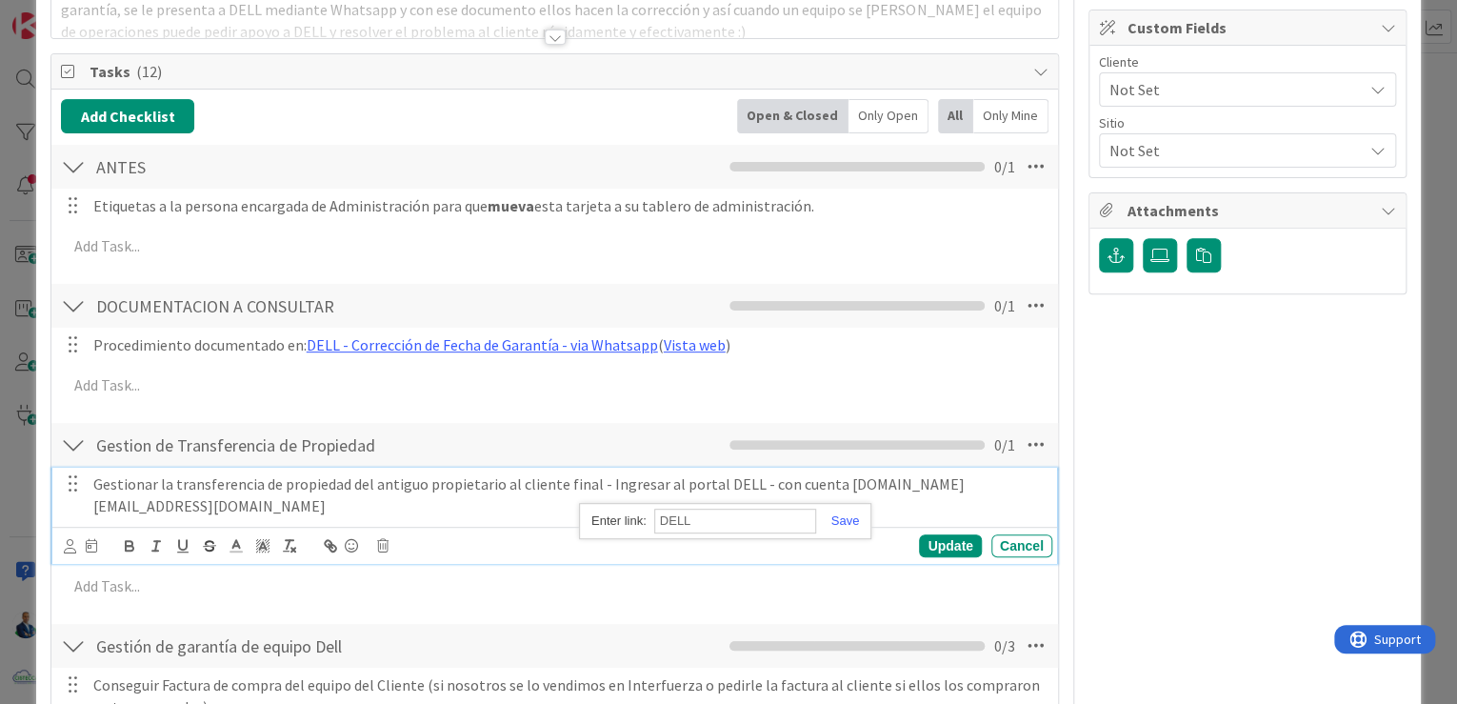
paste input "https://www.google.com/url?sa=t&rct=j&q=&esrc=s&source=web&cd=&cad=rja&uact=8&v…"
type input "https://www.google.com/url?sa=t&rct=j&q=&esrc=s&source=web&cd=&cad=rja&uact=8&v…"
click at [850, 524] on link at bounding box center [838, 520] width 44 height 14
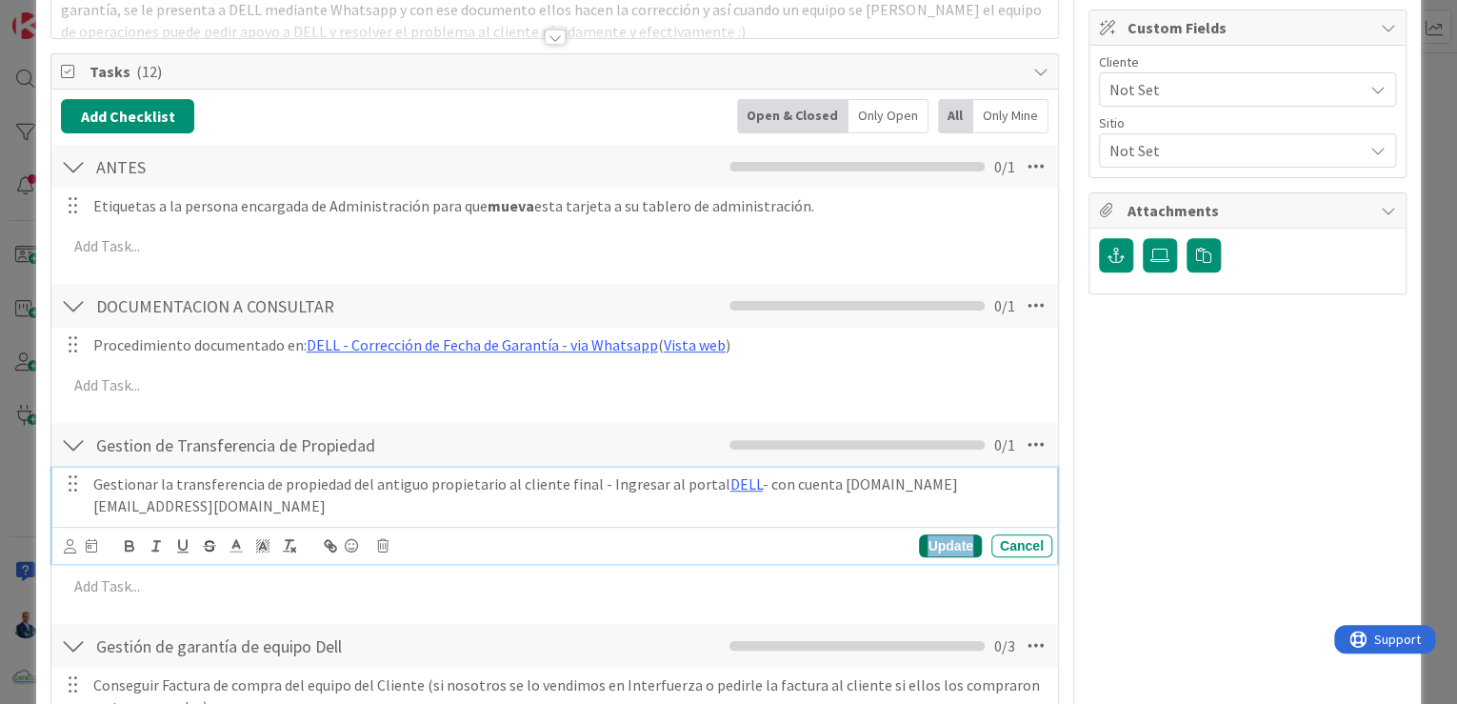
click at [942, 534] on div "Update" at bounding box center [950, 545] width 62 height 23
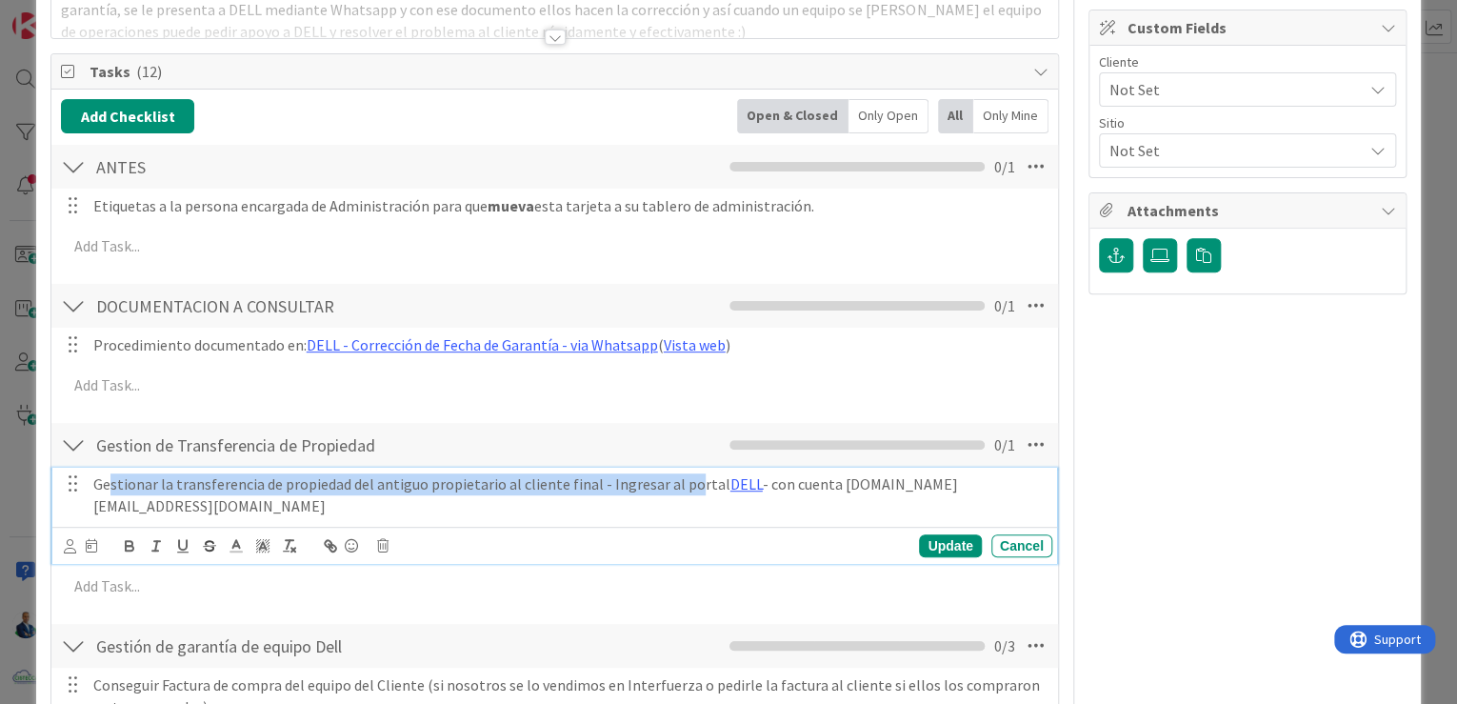
drag, startPoint x: 122, startPoint y: 485, endPoint x: 684, endPoint y: 486, distance: 562.0
click at [684, 486] on p "Gestionar la transferencia de propiedad del antiguo propietario al cliente fina…" at bounding box center [569, 494] width 952 height 43
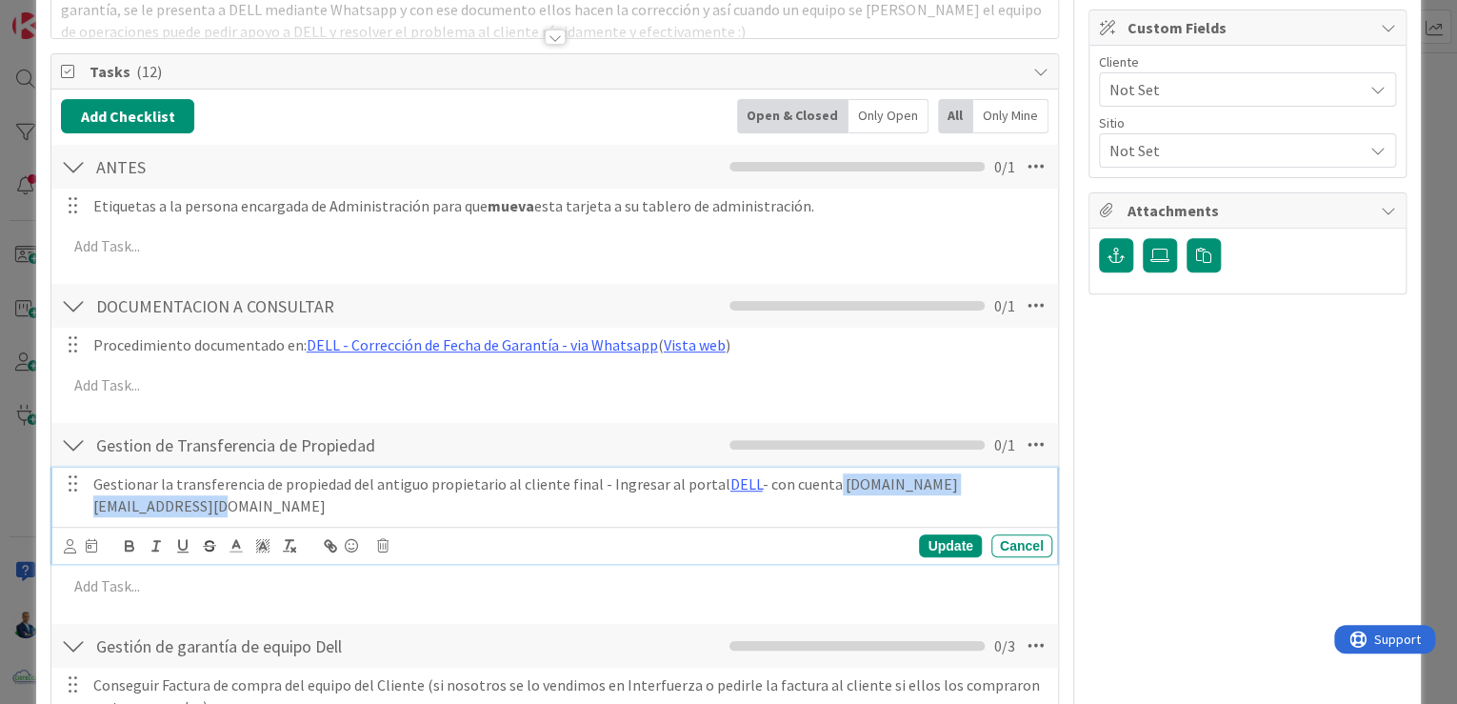
drag, startPoint x: 818, startPoint y: 484, endPoint x: 1034, endPoint y: 488, distance: 216.3
click at [1034, 488] on div "Gestionar la transferencia de propiedad del antiguo propietario al cliente fina…" at bounding box center [569, 495] width 967 height 54
click at [919, 534] on div "Update" at bounding box center [950, 545] width 62 height 23
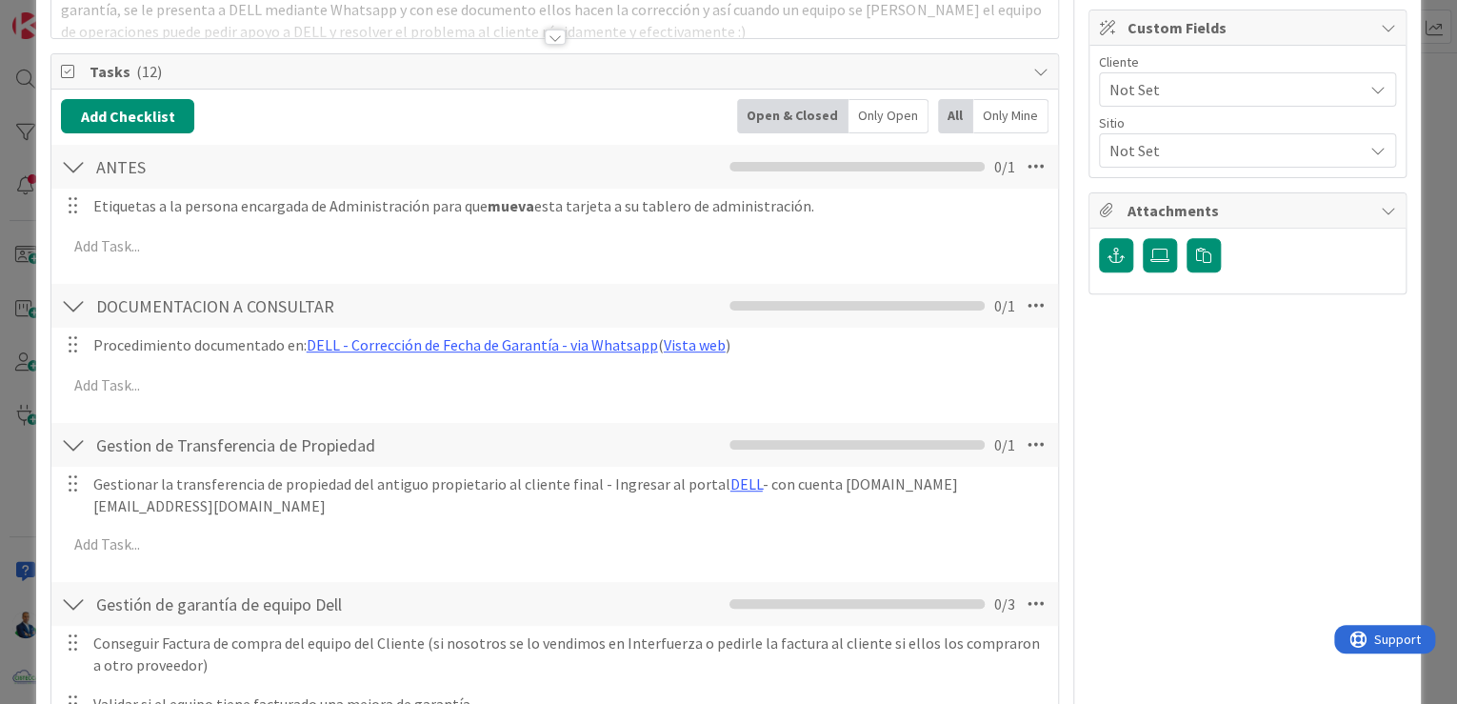
click at [1415, 100] on div "This is a Card Template NOTAS Position Top Bottom Return to Board Settings Titl…" at bounding box center [728, 352] width 1457 height 704
